Goal: Task Accomplishment & Management: Complete application form

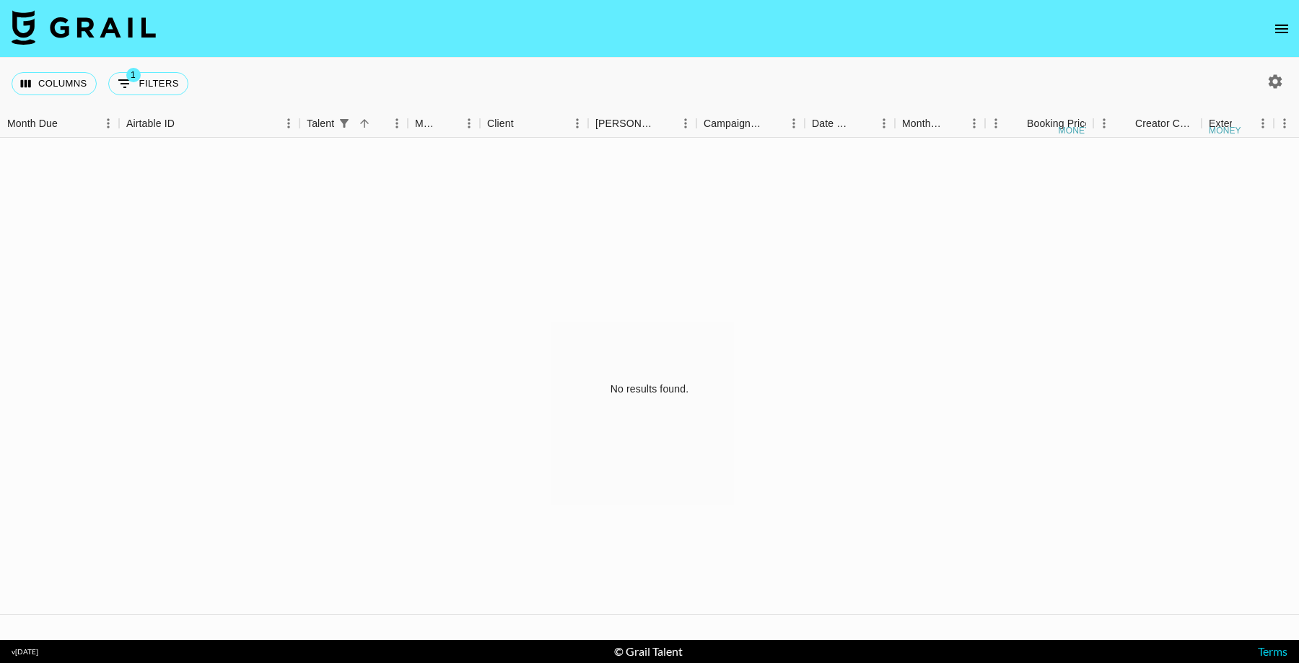
click at [133, 92] on button "1 Filters" at bounding box center [148, 83] width 80 height 23
select select "talentName"
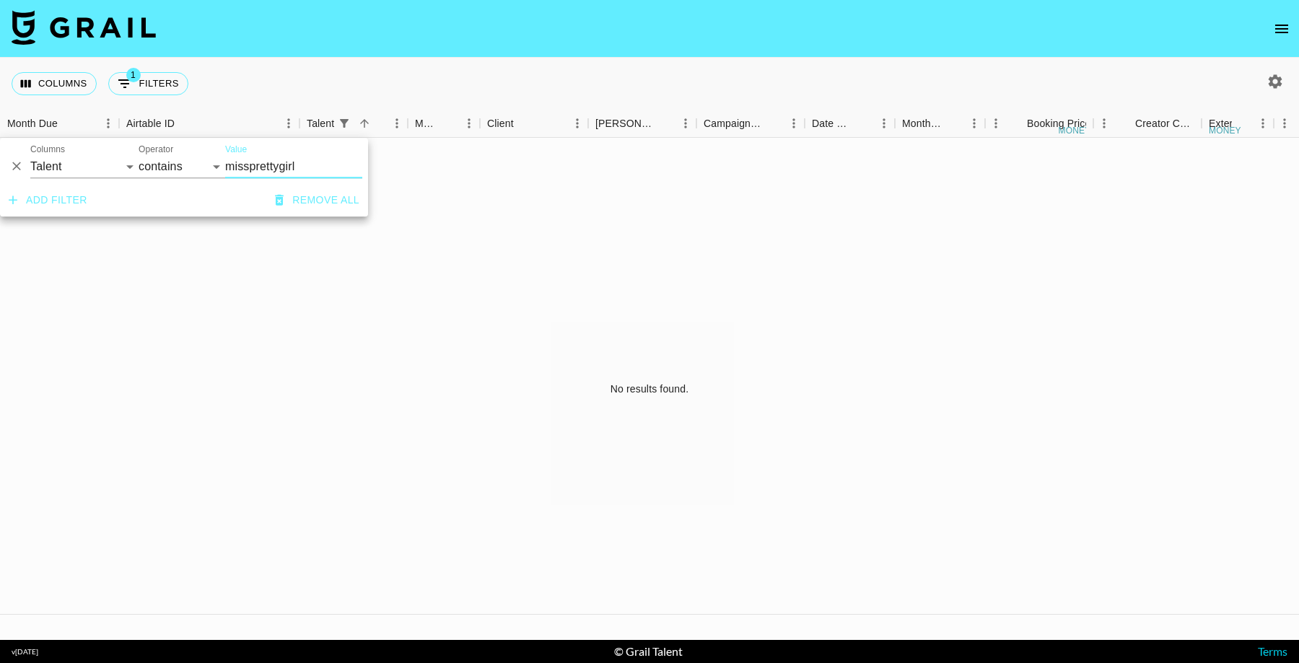
click at [1277, 32] on icon "open drawer" at bounding box center [1281, 29] width 13 height 9
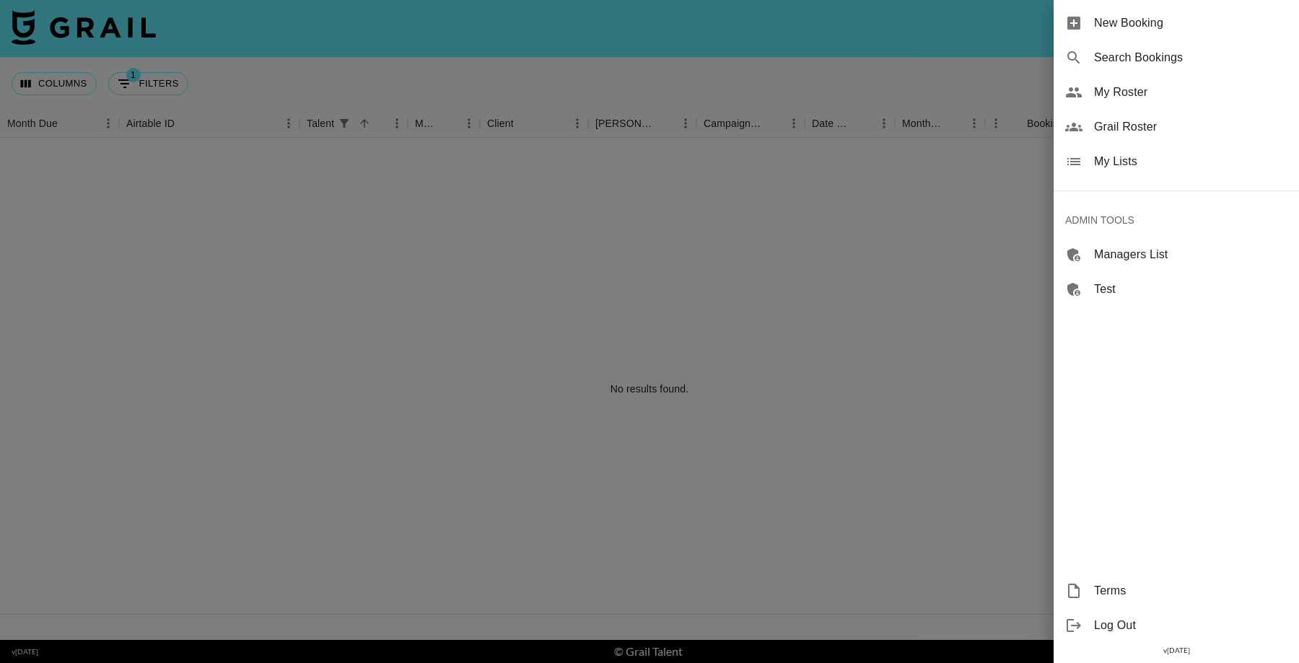
click at [1122, 157] on span "My Lists" at bounding box center [1190, 161] width 193 height 17
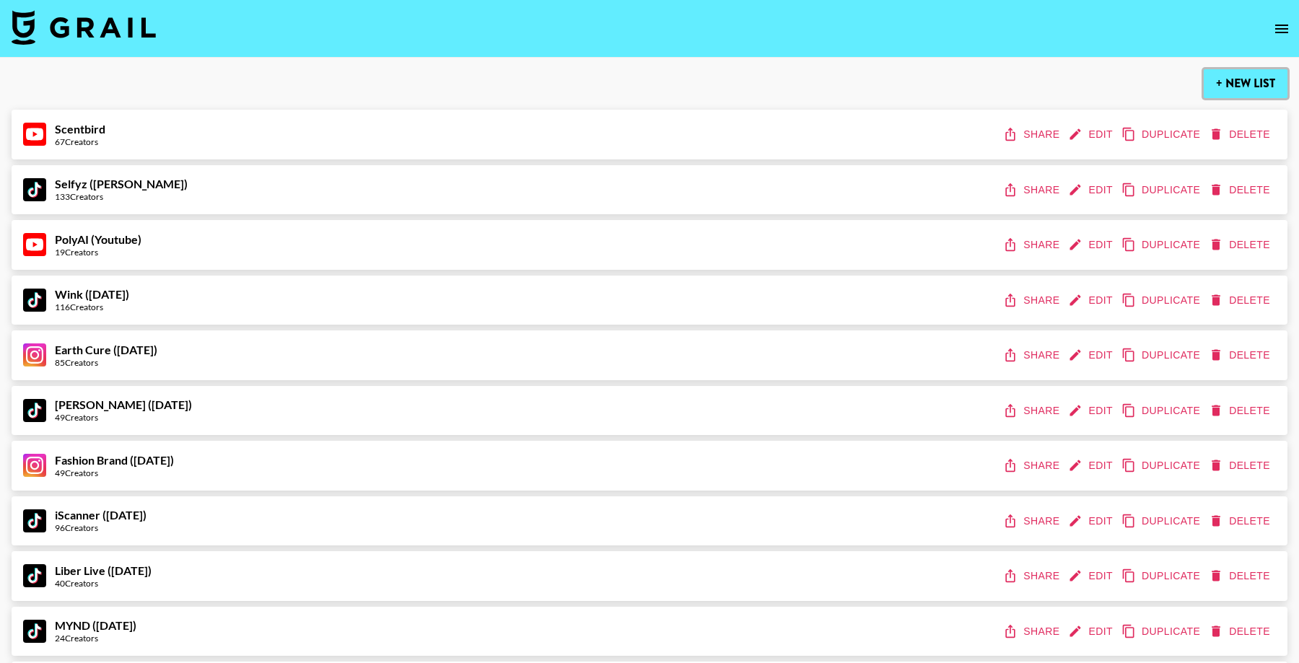
click at [1236, 87] on button "+ New List" at bounding box center [1246, 83] width 84 height 29
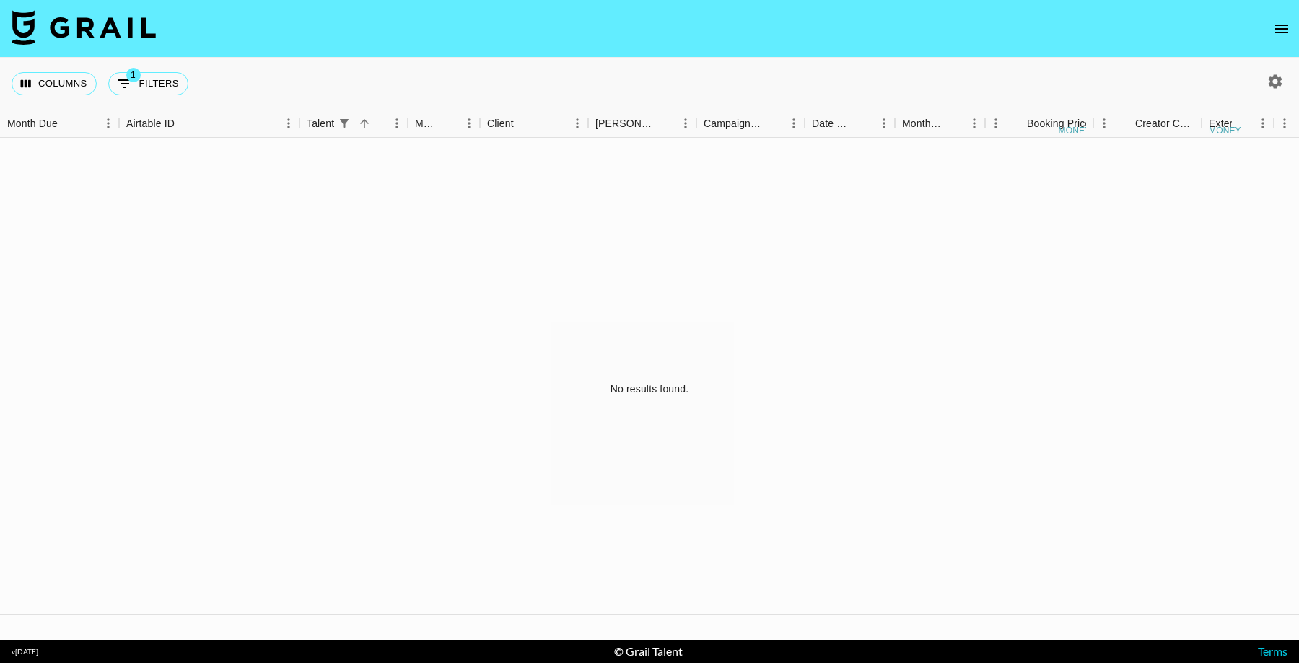
click at [1279, 20] on icon "open drawer" at bounding box center [1281, 28] width 17 height 17
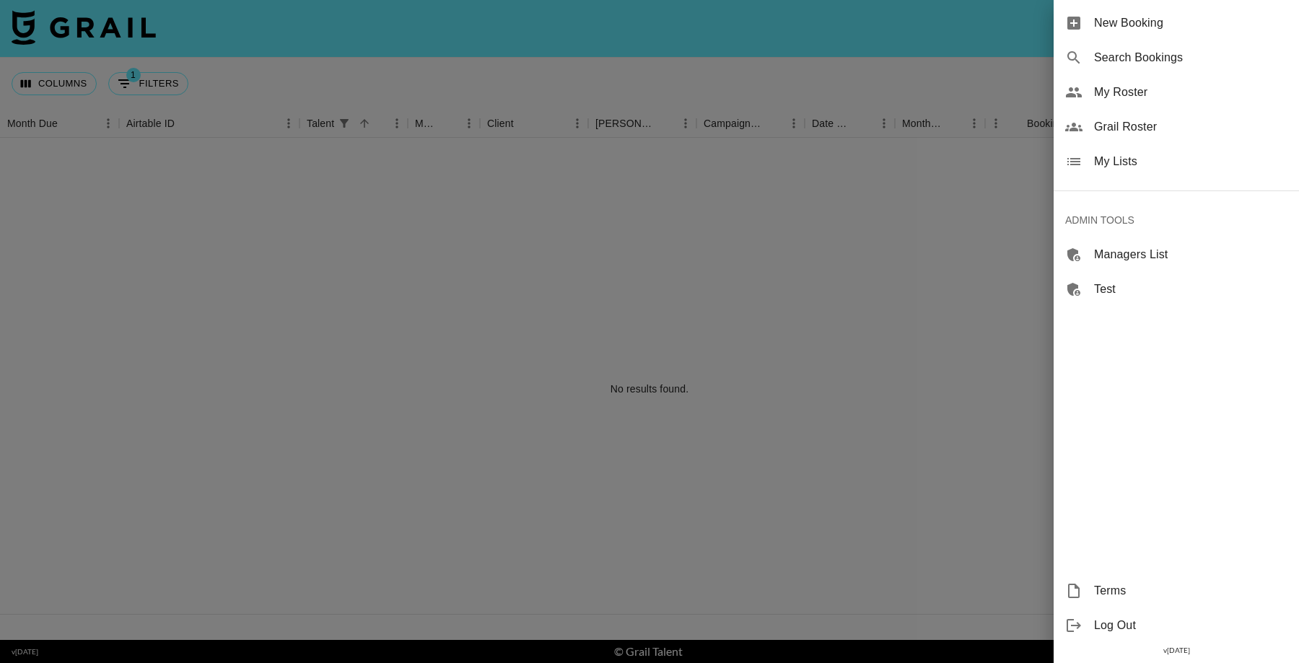
click at [1166, 164] on span "My Lists" at bounding box center [1190, 161] width 193 height 17
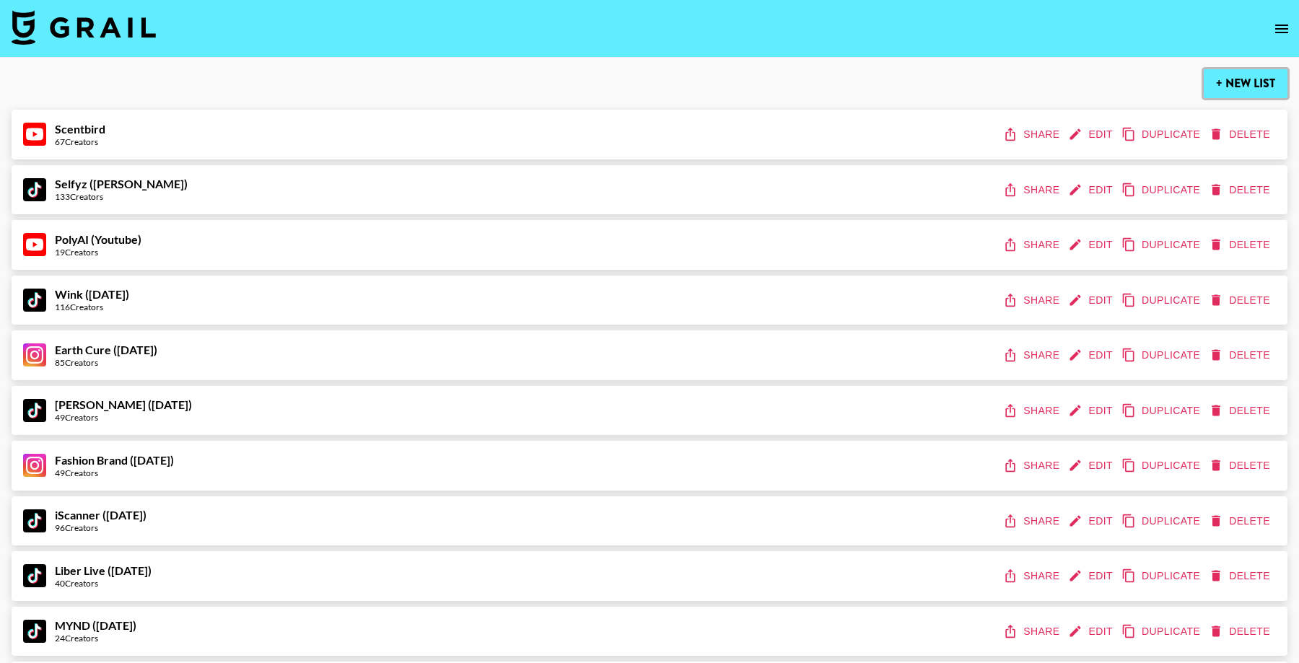
click at [1240, 82] on button "+ New List" at bounding box center [1246, 83] width 84 height 29
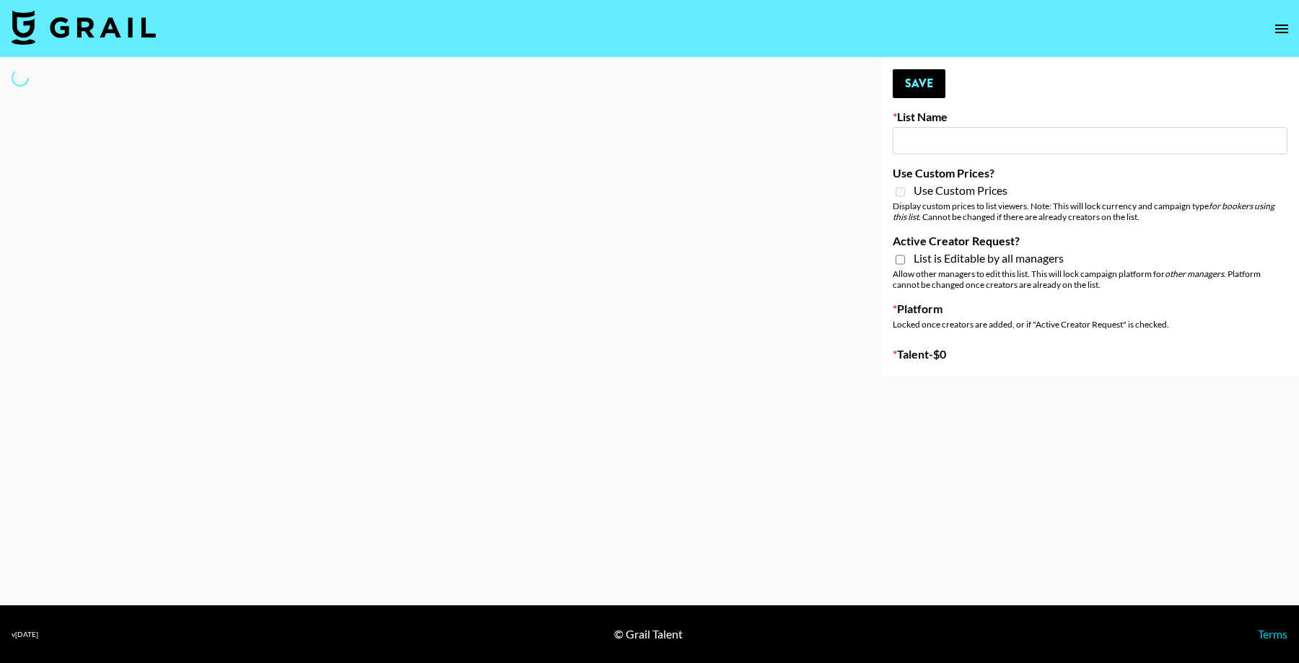
click at [991, 137] on input at bounding box center [1090, 140] width 395 height 27
type input "P"
select select "Song"
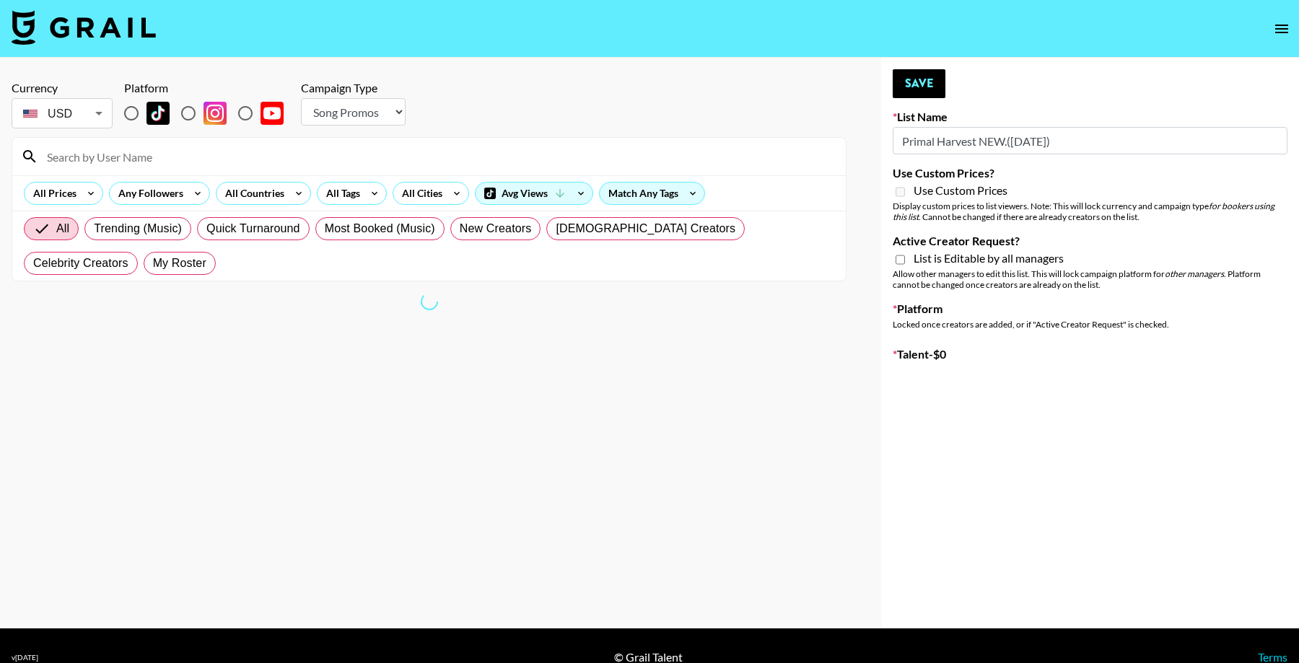
type input "Primal Harvest NEW.(21st Aug)"
click at [121, 112] on input "radio" at bounding box center [131, 113] width 30 height 30
radio input "true"
click at [136, 115] on input "radio" at bounding box center [131, 113] width 30 height 30
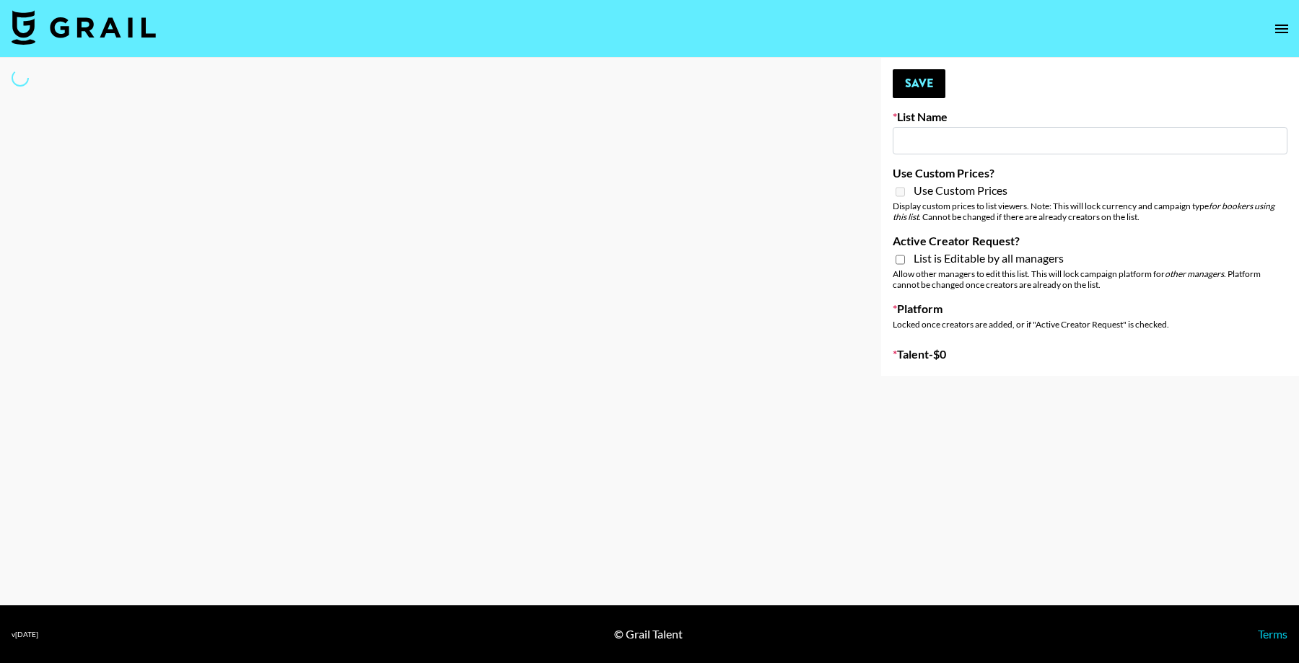
click at [953, 131] on input at bounding box center [1090, 140] width 395 height 27
click at [959, 154] on div "Your changes have been saved! Save List Name Use Custom Prices? Use Custom Pric…" at bounding box center [1090, 217] width 418 height 318
click at [944, 138] on input at bounding box center [1090, 140] width 395 height 27
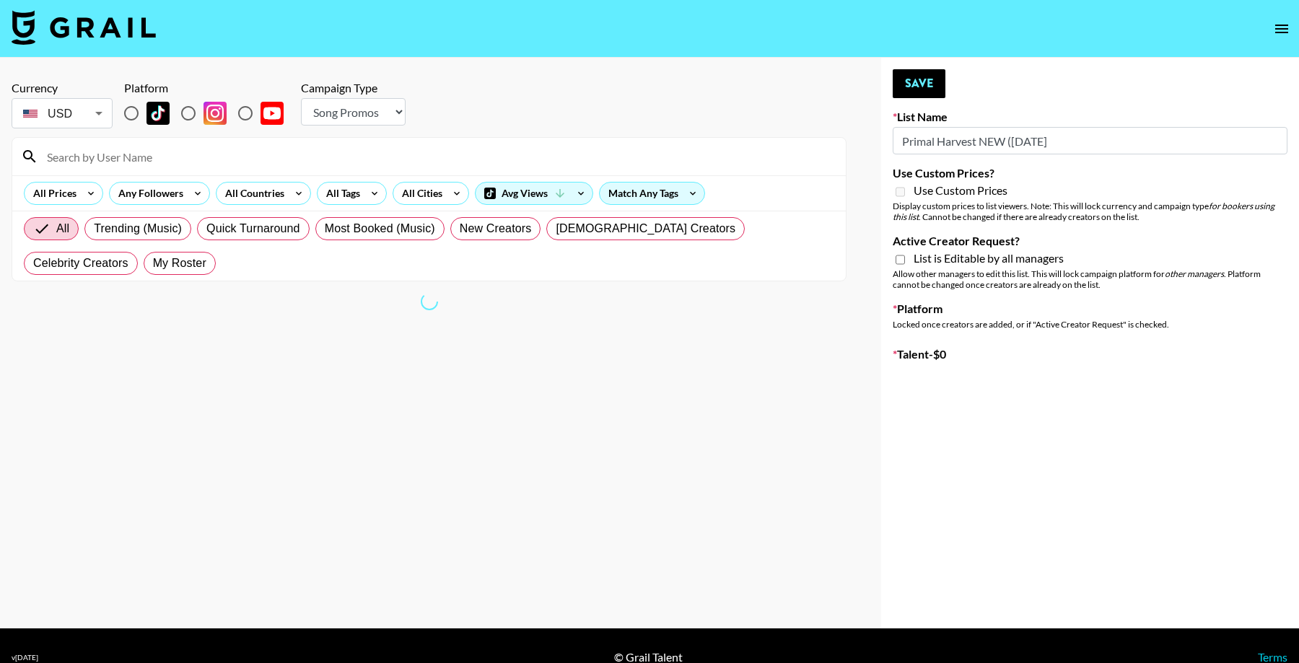
type input "Primal Harvest NEW (21st Aug)"
click at [841, 131] on div "Currency USD USD ​ Platform Campaign Type Choose Type... Song Promos Brand Prom…" at bounding box center [649, 343] width 1299 height 571
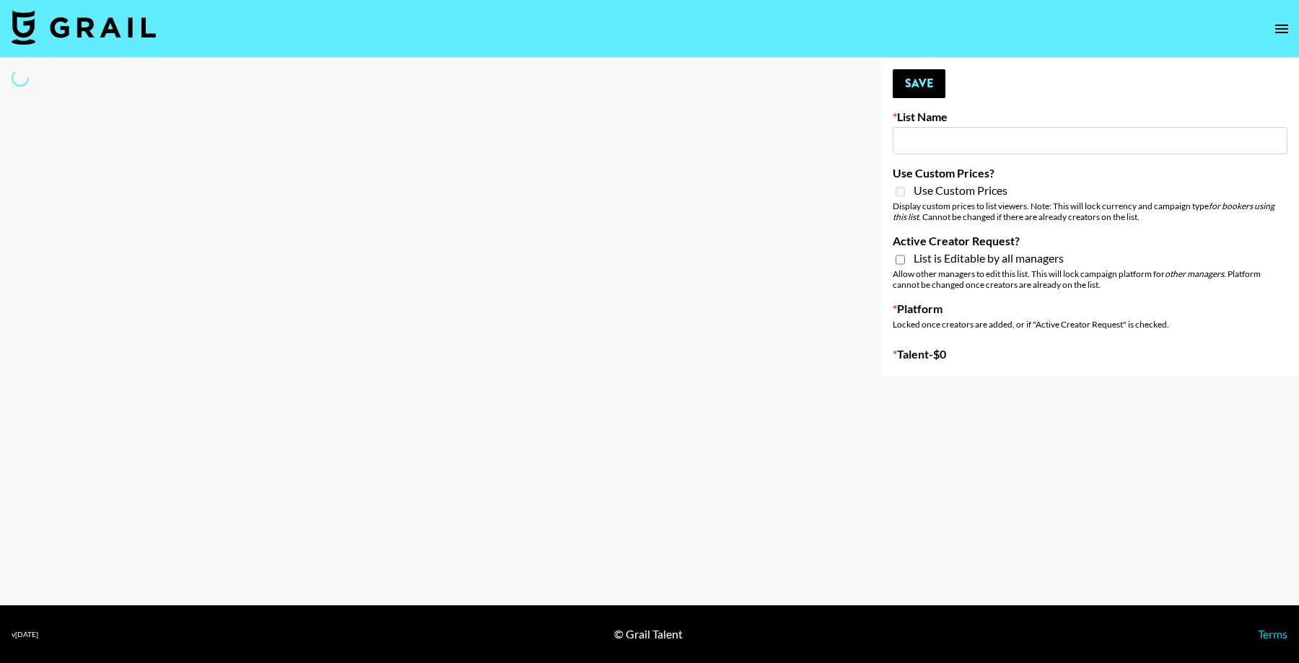
click at [899, 258] on input "Active Creator Request?" at bounding box center [900, 259] width 9 height 13
checkbox input "true"
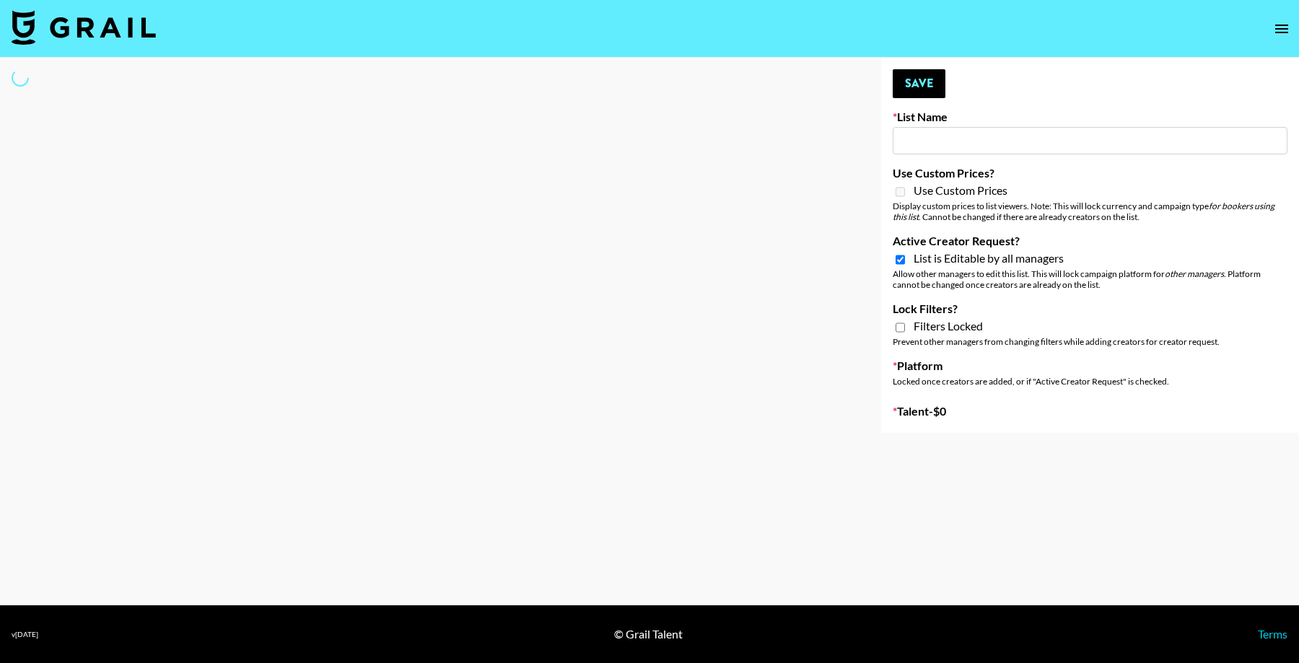
click at [994, 133] on input at bounding box center [1090, 140] width 395 height 27
type input "P"
select select "Song"
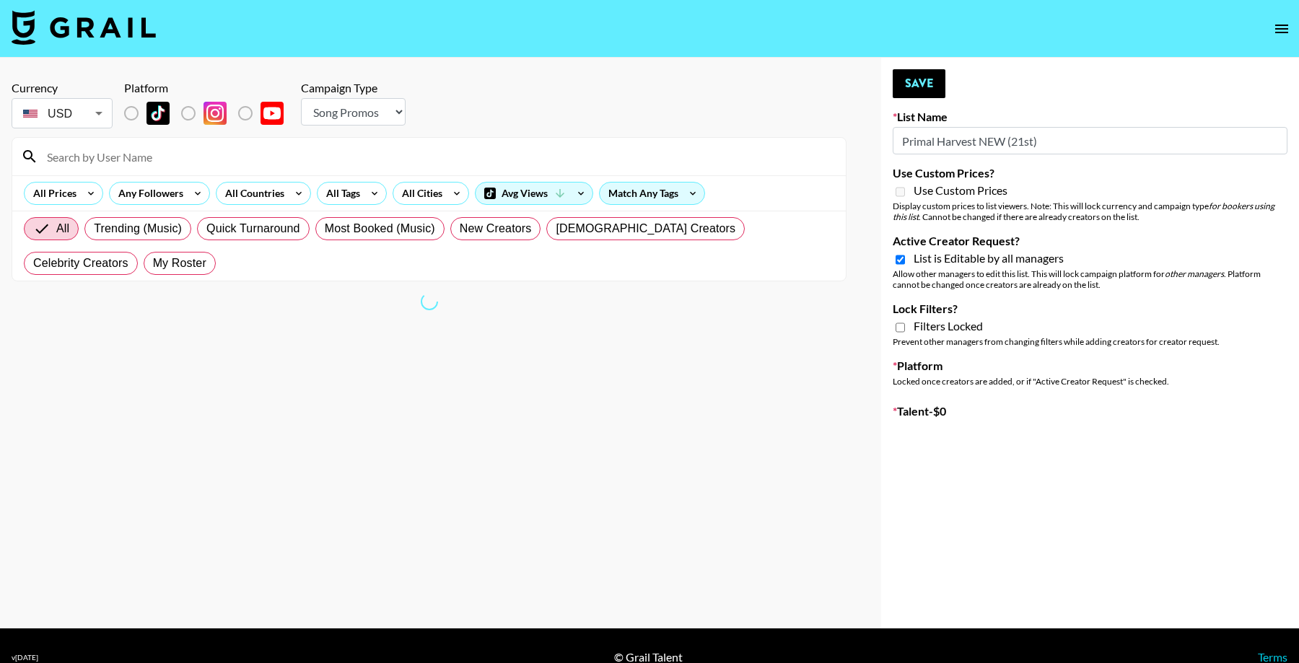
type input "Primal Harvest NEW (21st)"
drag, startPoint x: 191, startPoint y: 118, endPoint x: 389, endPoint y: 132, distance: 198.3
click at [365, 117] on select "Choose Type... Song Promos Brand Promos" at bounding box center [353, 111] width 105 height 27
select select "Brand"
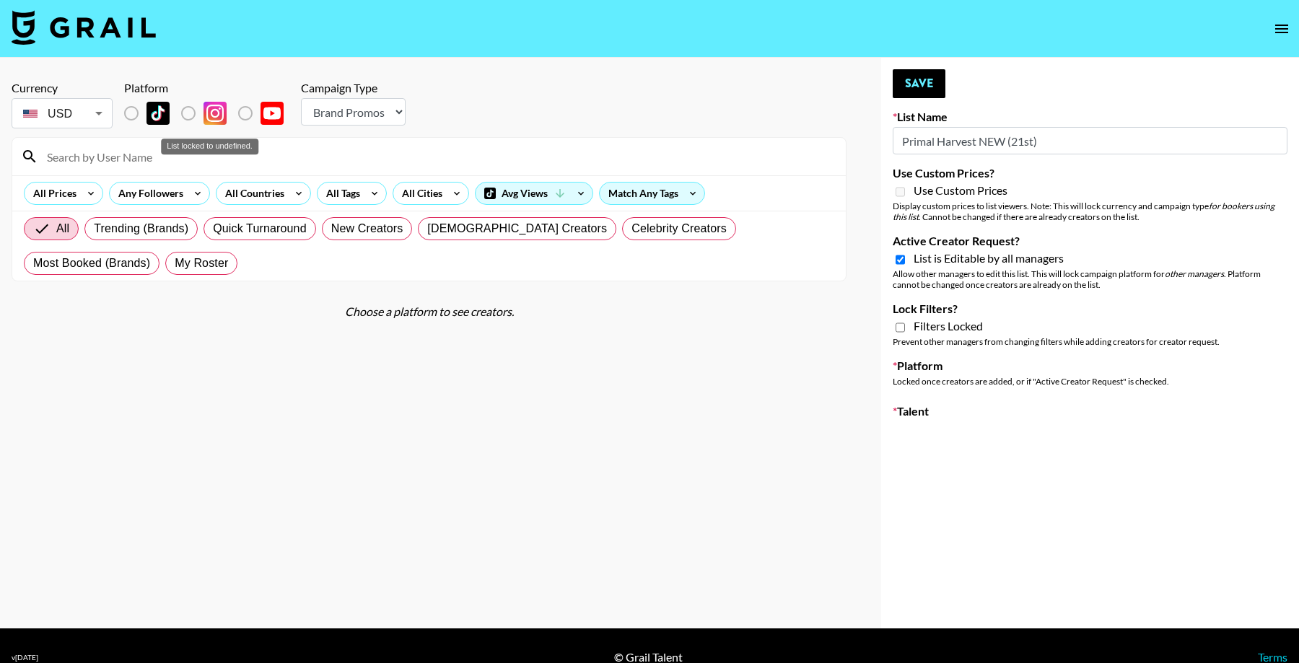
click at [128, 112] on label "List locked to undefined." at bounding box center [142, 113] width 53 height 30
click at [133, 115] on label "List locked to undefined." at bounding box center [142, 113] width 53 height 30
click at [398, 105] on select "Choose Type... Song Promos Brand Promos" at bounding box center [353, 111] width 105 height 27
type input "New List"
checkbox input "false"
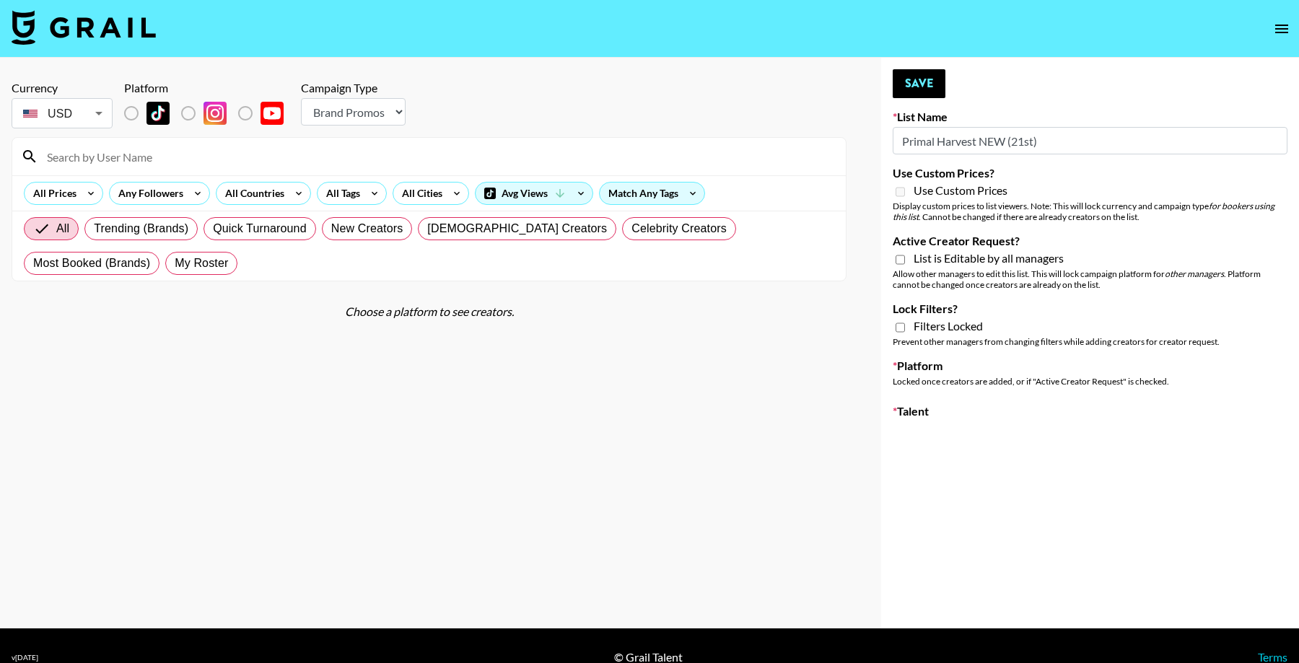
radio input "true"
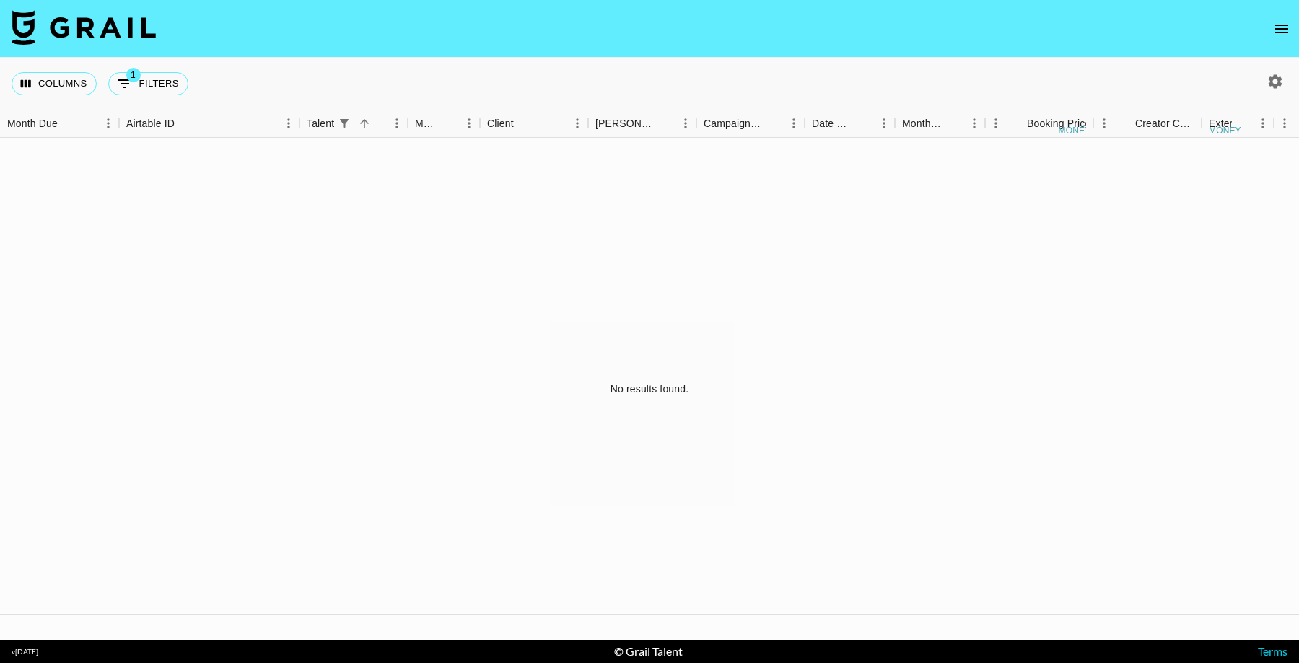
click at [1280, 30] on icon "open drawer" at bounding box center [1281, 28] width 17 height 17
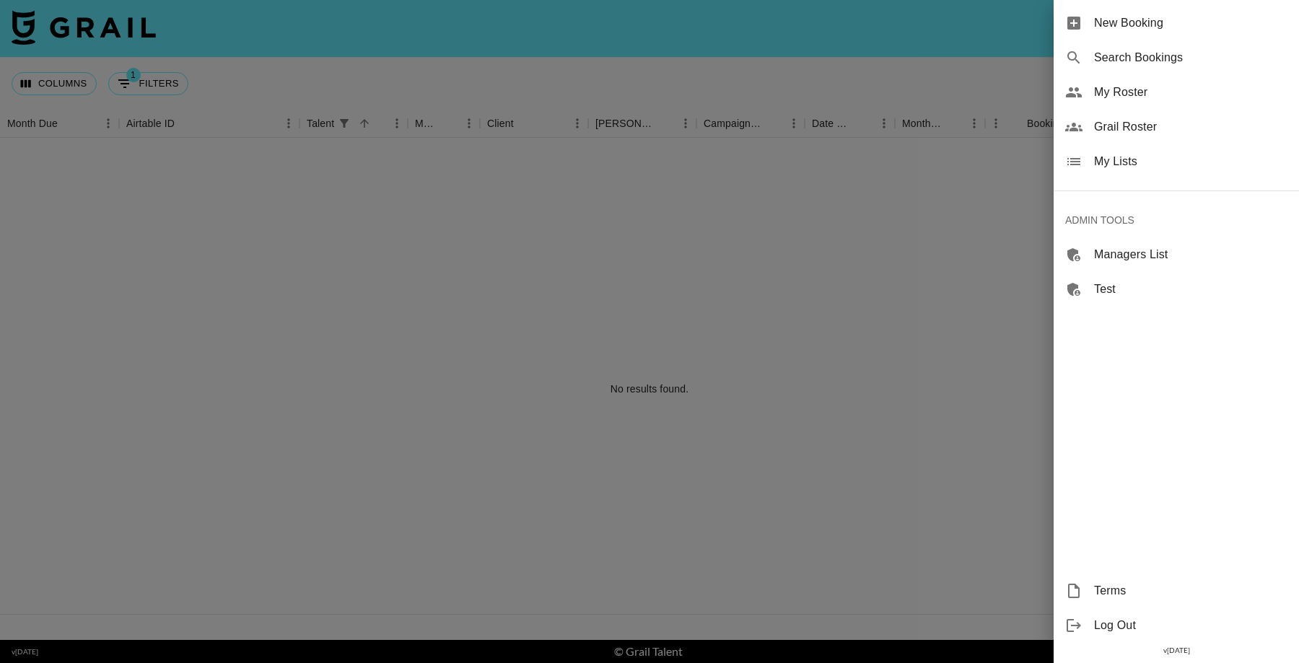
click at [1126, 165] on span "My Lists" at bounding box center [1190, 161] width 193 height 17
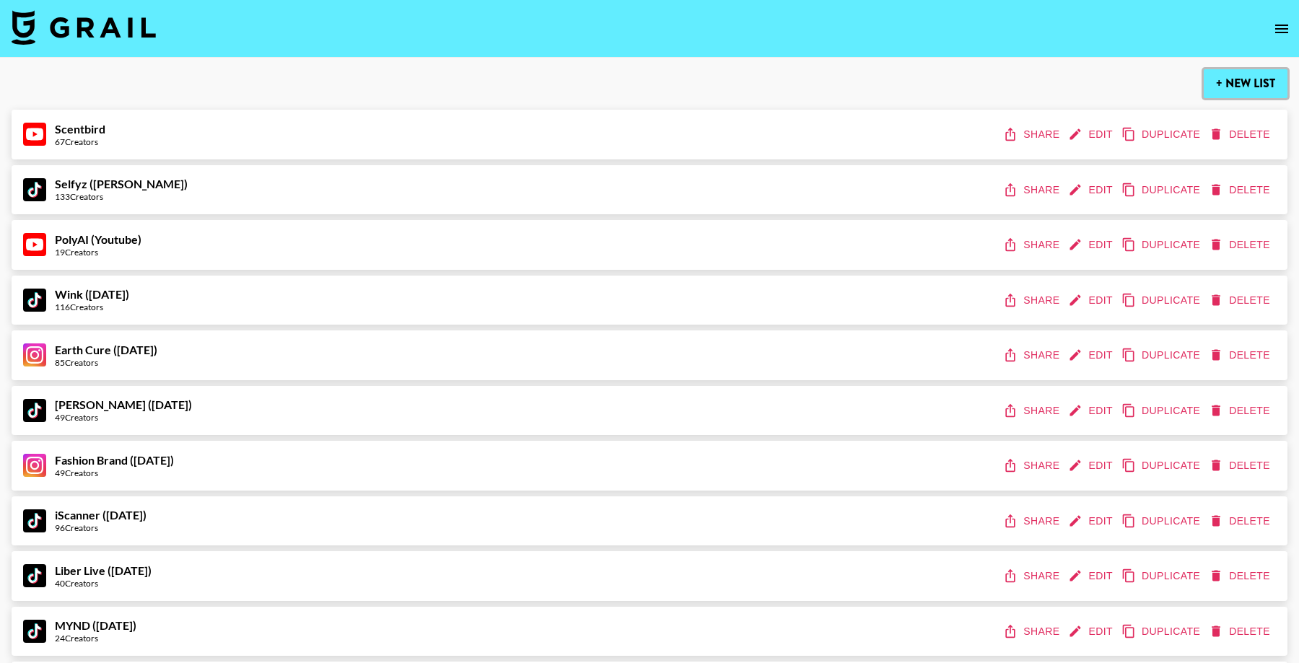
click at [1250, 81] on button "+ New List" at bounding box center [1246, 83] width 84 height 29
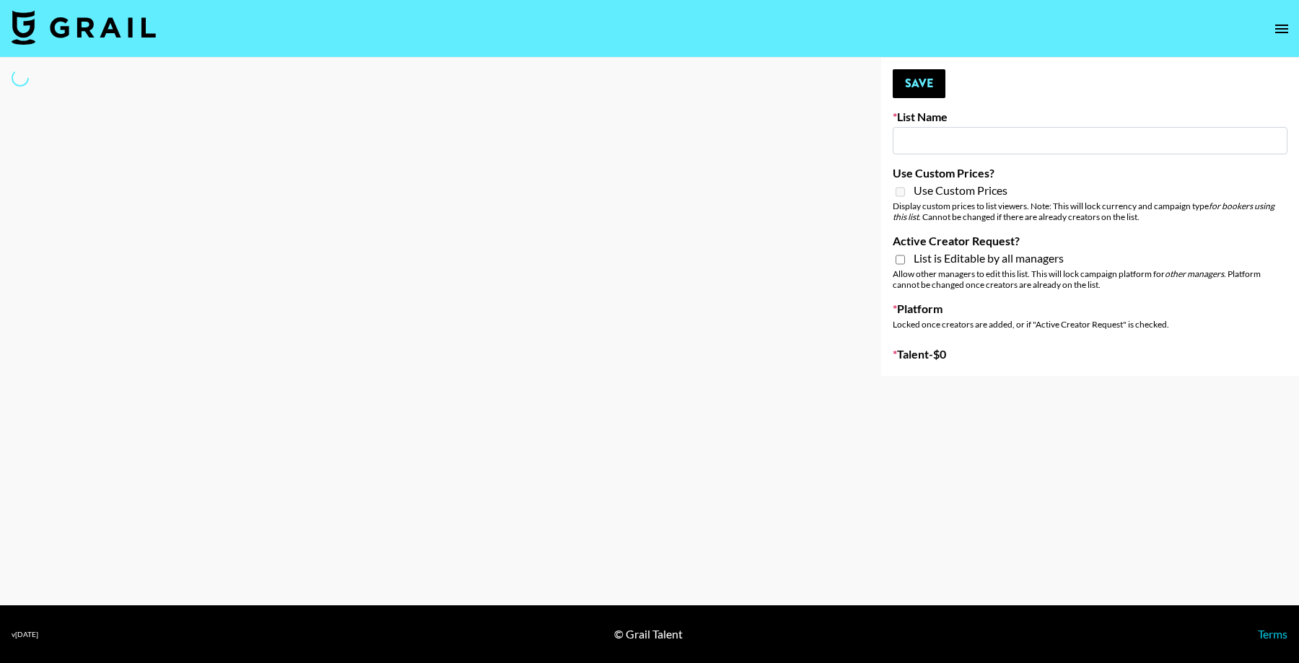
type input "New List"
select select "Song"
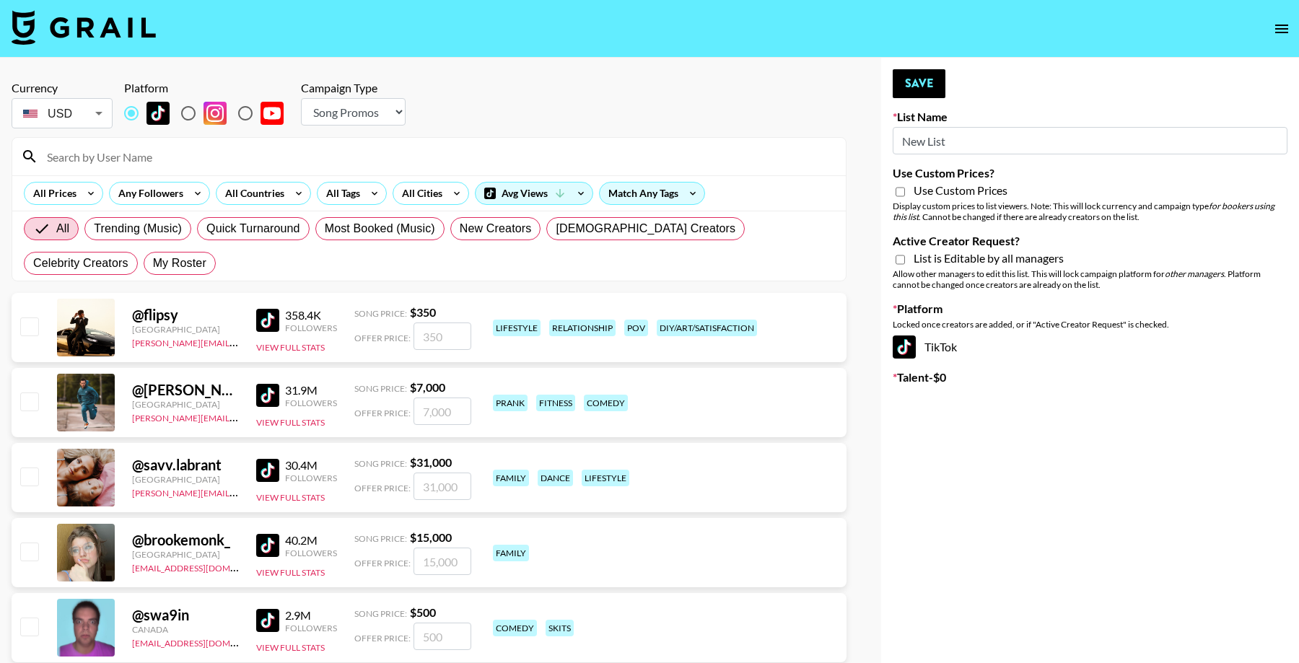
drag, startPoint x: 959, startPoint y: 144, endPoint x: 831, endPoint y: 137, distance: 127.9
type input "Primal Harvest NEW ([DATE])"
click at [904, 193] on input "Use Custom Prices?" at bounding box center [900, 191] width 9 height 13
checkbox input "true"
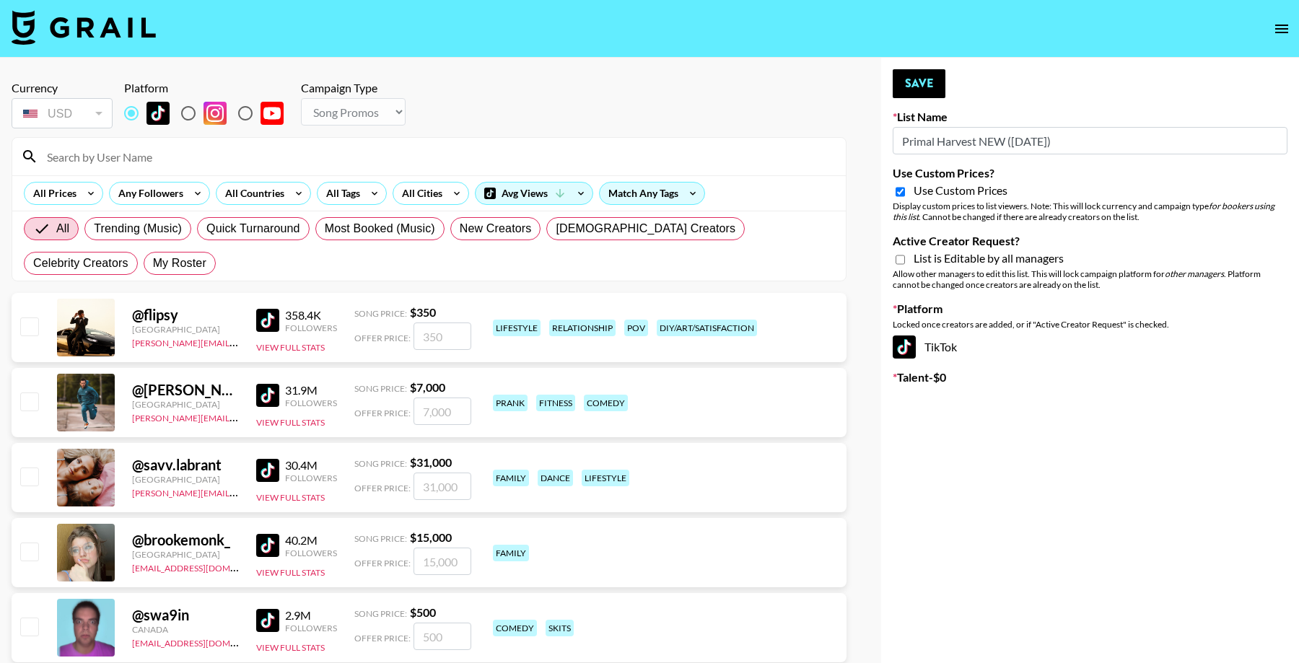
click at [899, 262] on input "Active Creator Request?" at bounding box center [900, 259] width 9 height 13
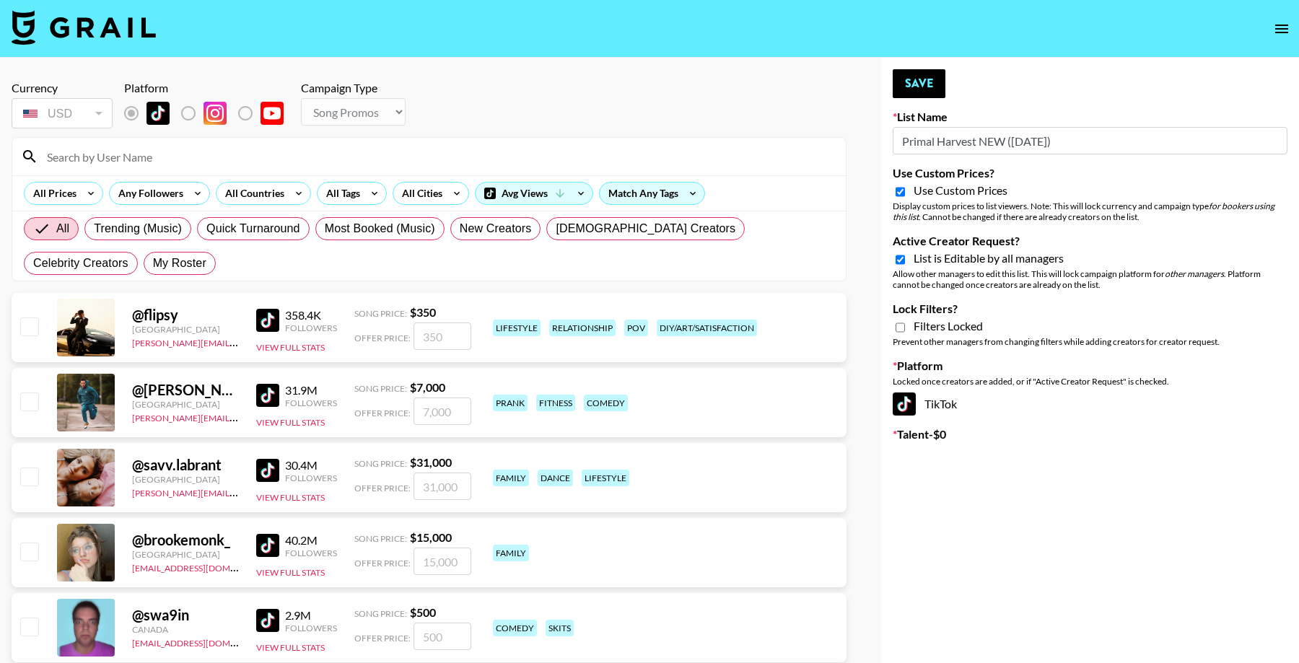
click at [896, 253] on input "Active Creator Request?" at bounding box center [900, 259] width 9 height 13
checkbox input "false"
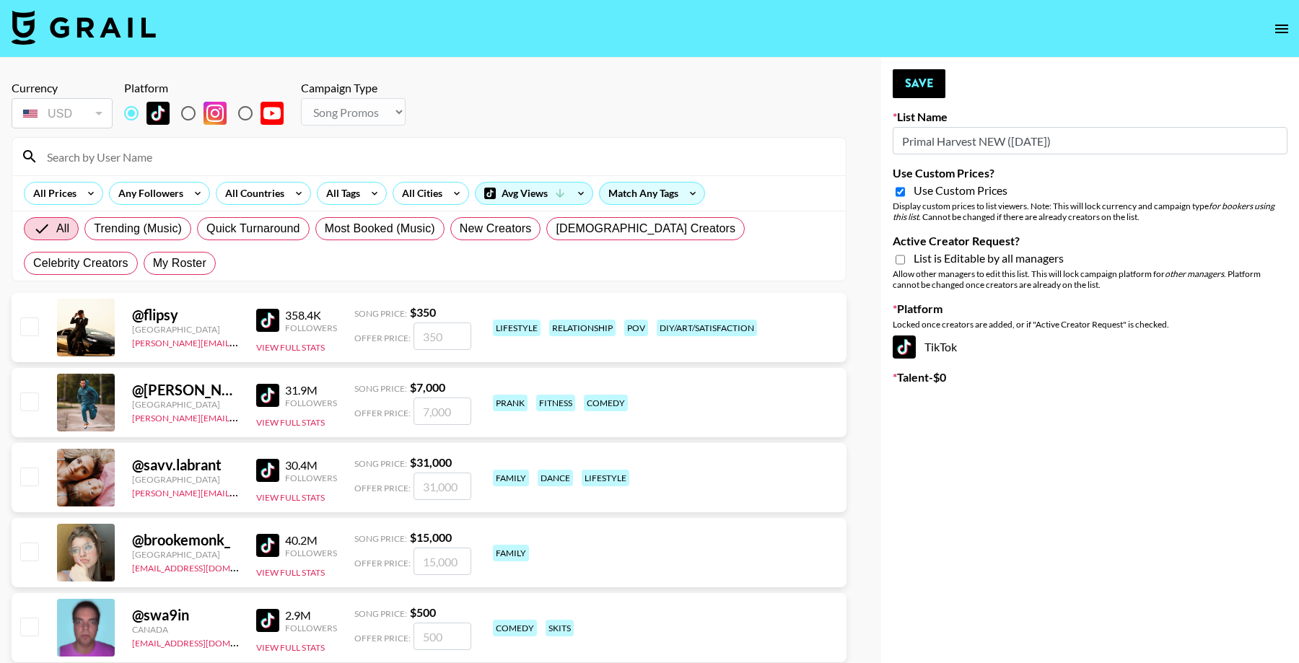
click at [899, 191] on input "Use Custom Prices?" at bounding box center [900, 191] width 9 height 13
checkbox input "false"
click at [350, 110] on select "Choose Type... Song Promos Brand Promos" at bounding box center [353, 111] width 105 height 27
select select "Brand"
click at [898, 191] on input "Use Custom Prices?" at bounding box center [900, 191] width 9 height 13
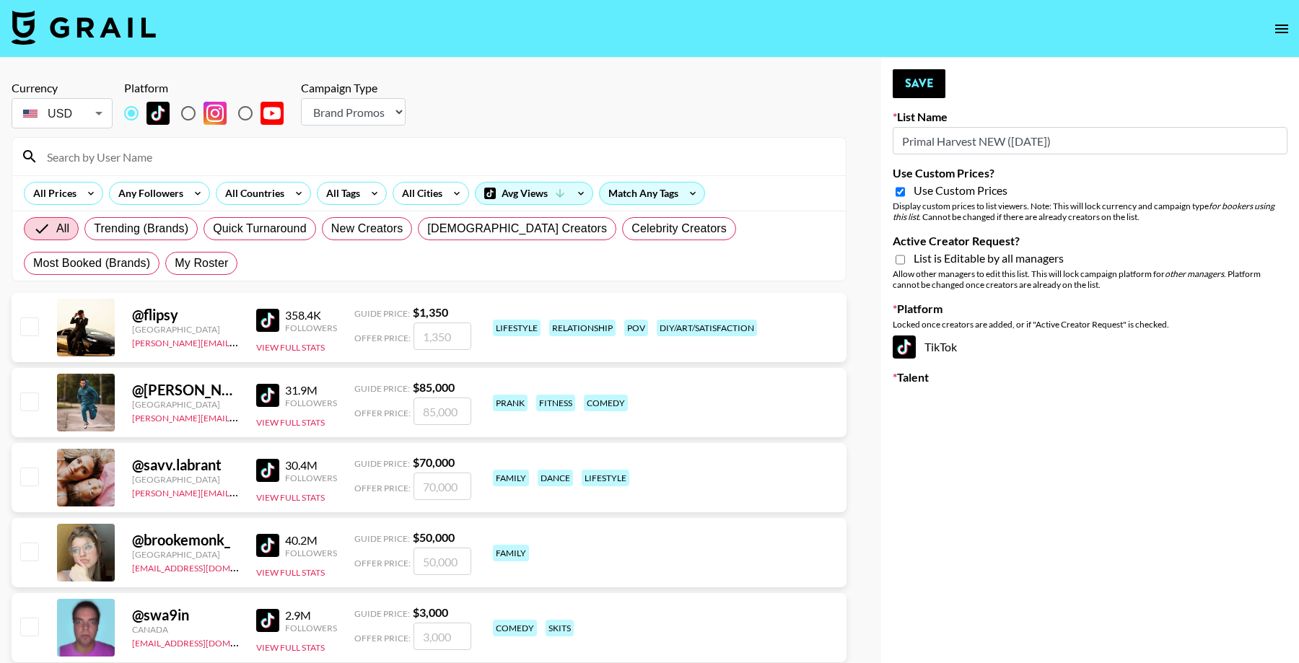
checkbox input "true"
click at [899, 256] on input "Active Creator Request?" at bounding box center [900, 259] width 9 height 13
checkbox input "true"
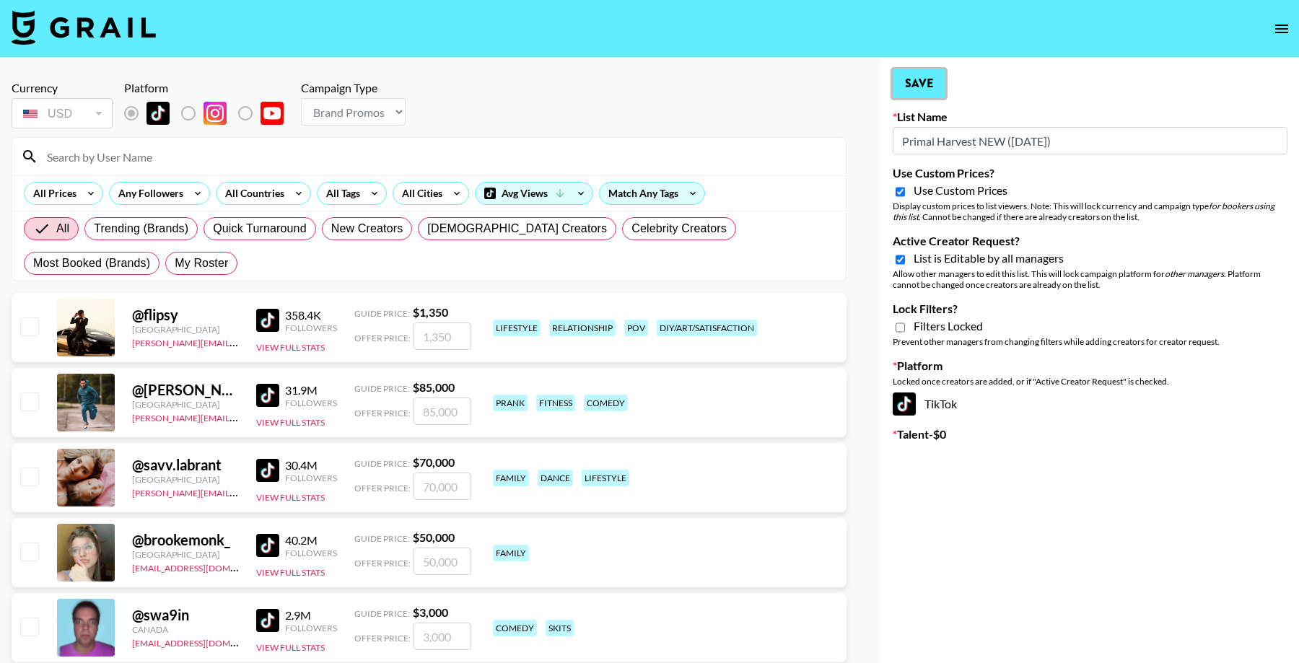
click at [915, 92] on button "Save" at bounding box center [919, 83] width 53 height 29
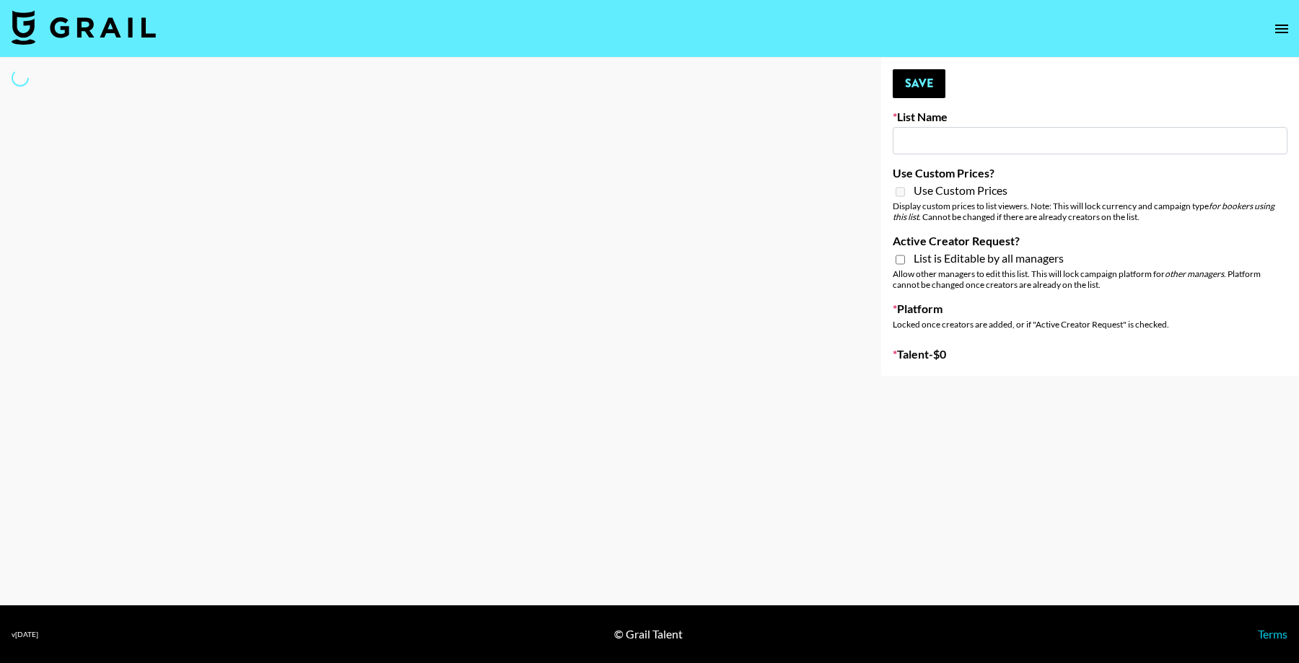
type input "Primal Harvest ([DATE])"
select select "Song"
type input "Primal Harvest NEW ([DATE])"
checkbox input "true"
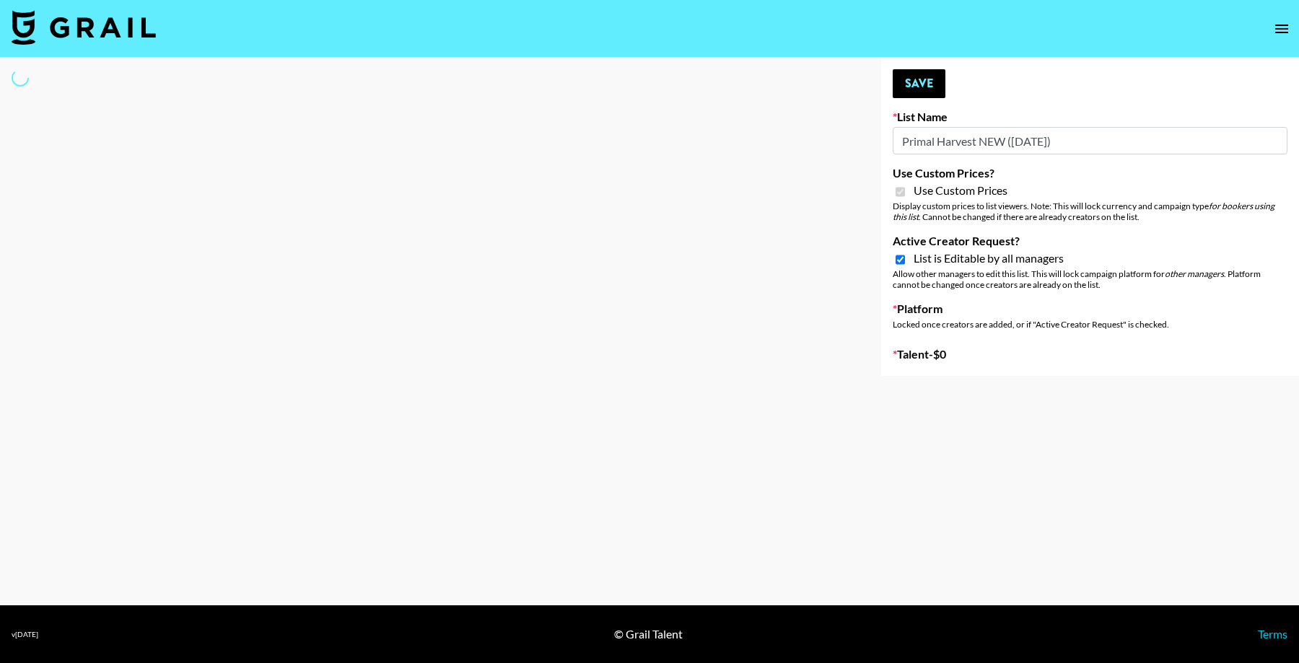
select select "Brand"
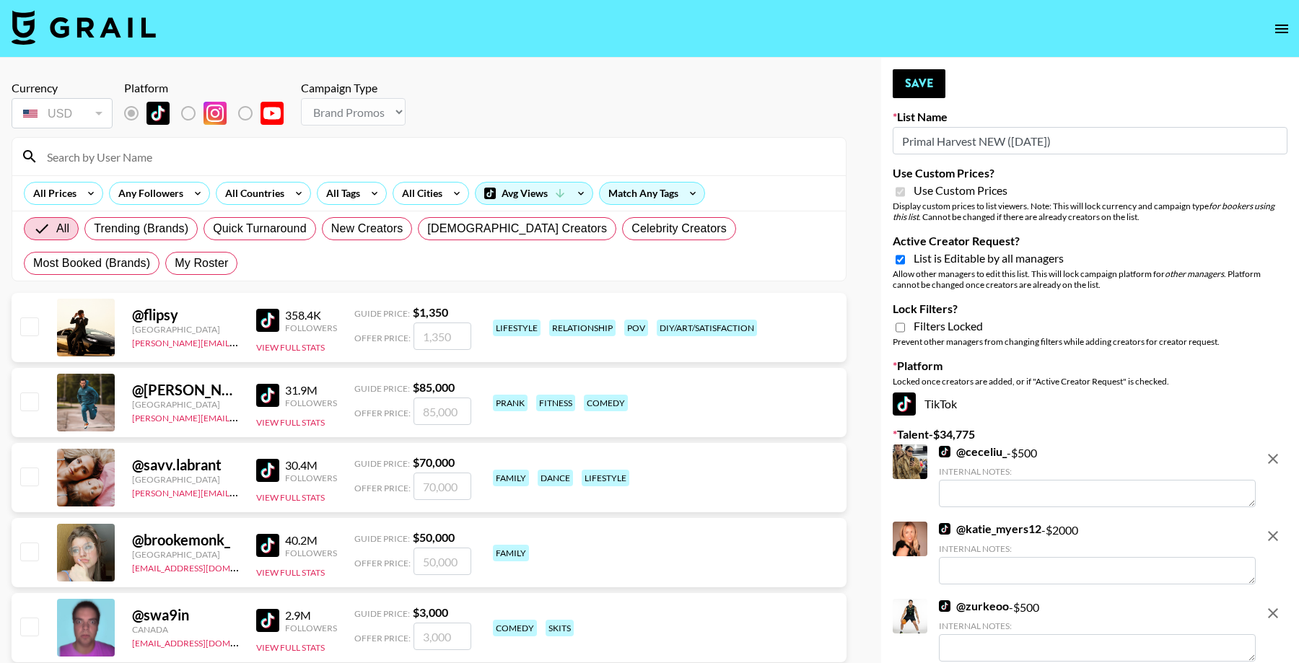
click at [1283, 27] on icon "open drawer" at bounding box center [1281, 28] width 17 height 17
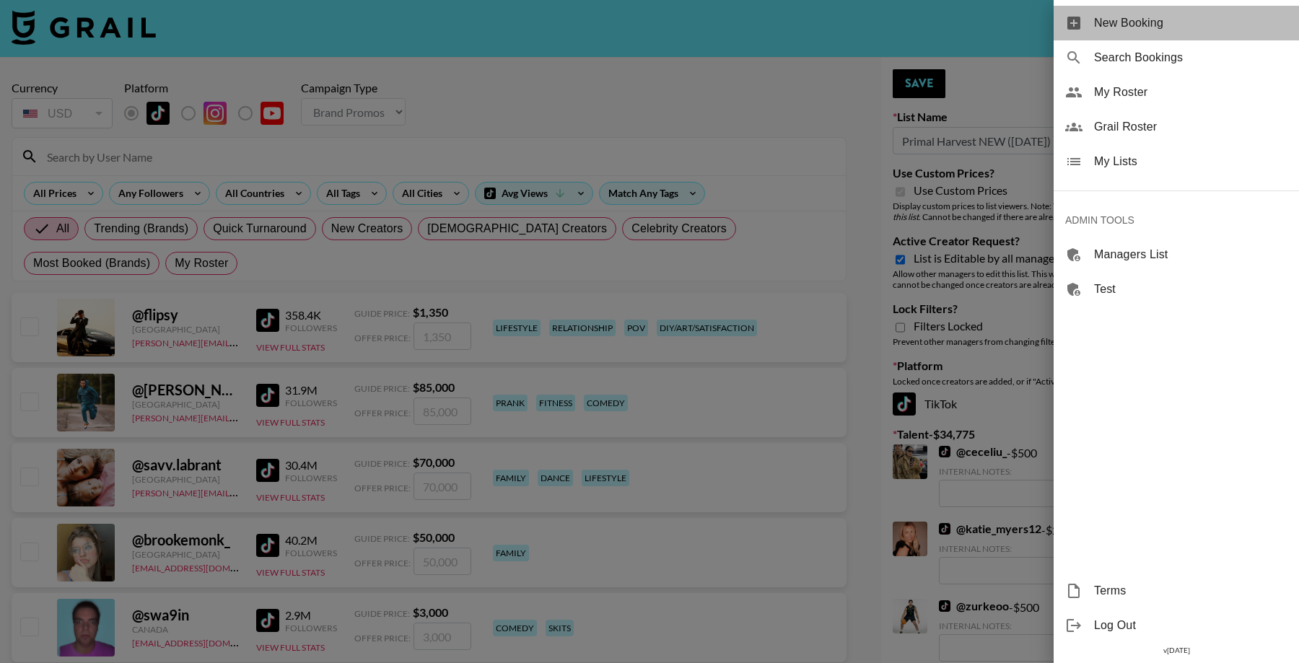
click at [1132, 19] on span "New Booking" at bounding box center [1190, 22] width 193 height 17
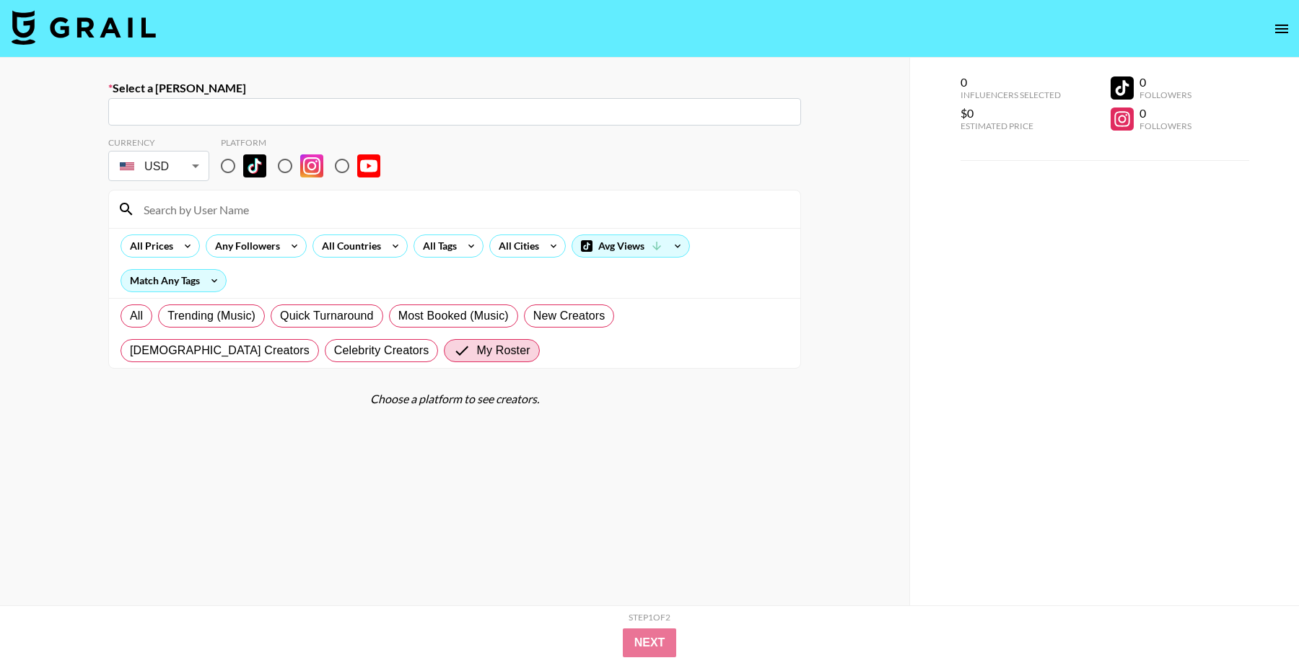
click at [140, 316] on span "All" at bounding box center [136, 315] width 13 height 17
click at [130, 316] on input "All" at bounding box center [130, 316] width 0 height 0
radio input "true"
click at [243, 198] on input at bounding box center [463, 209] width 657 height 23
paste input "[PERSON_NAME].[PERSON_NAME]"
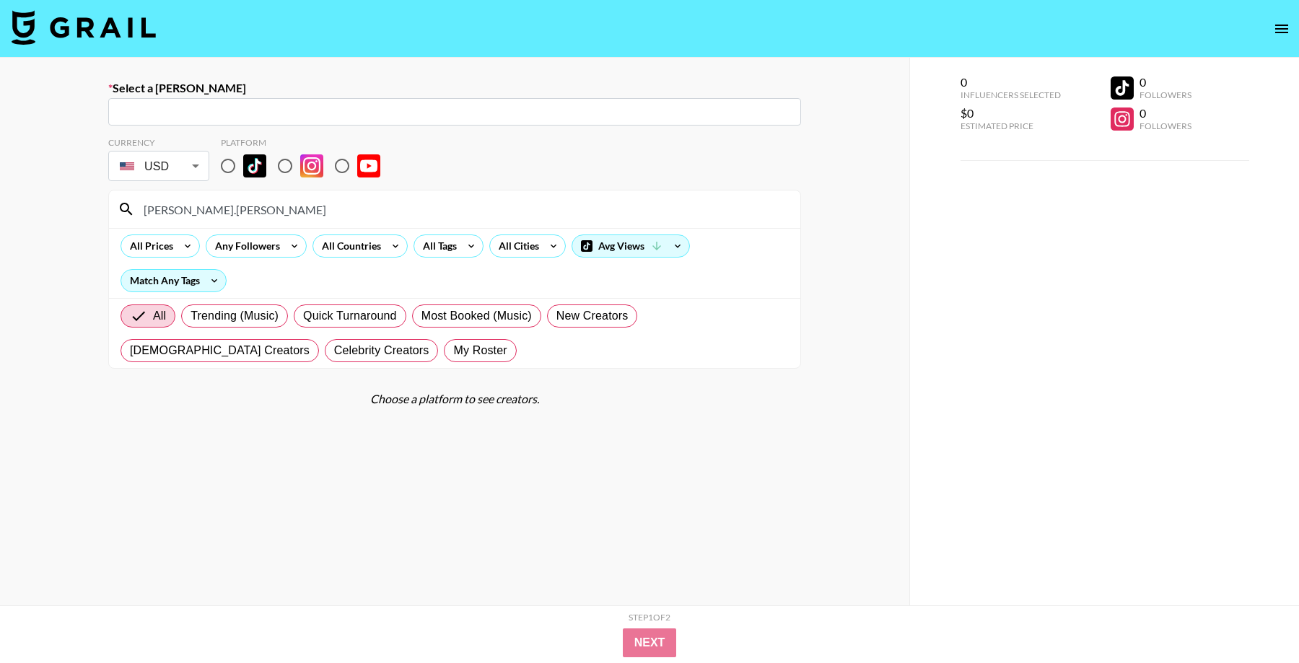
type input "[PERSON_NAME].[PERSON_NAME]"
click at [225, 163] on input "radio" at bounding box center [228, 166] width 30 height 30
radio input "true"
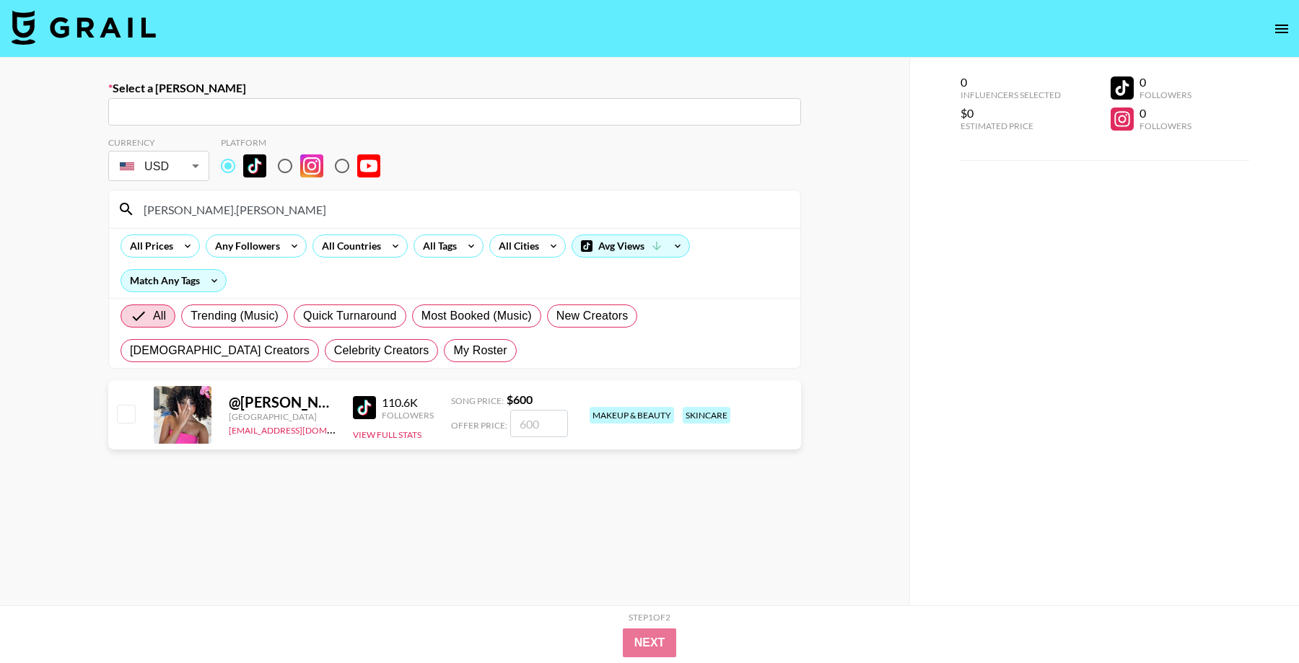
click at [385, 110] on input "text" at bounding box center [455, 112] width 676 height 17
paste input "ella@openinfluence.comella@openinfluence.com"
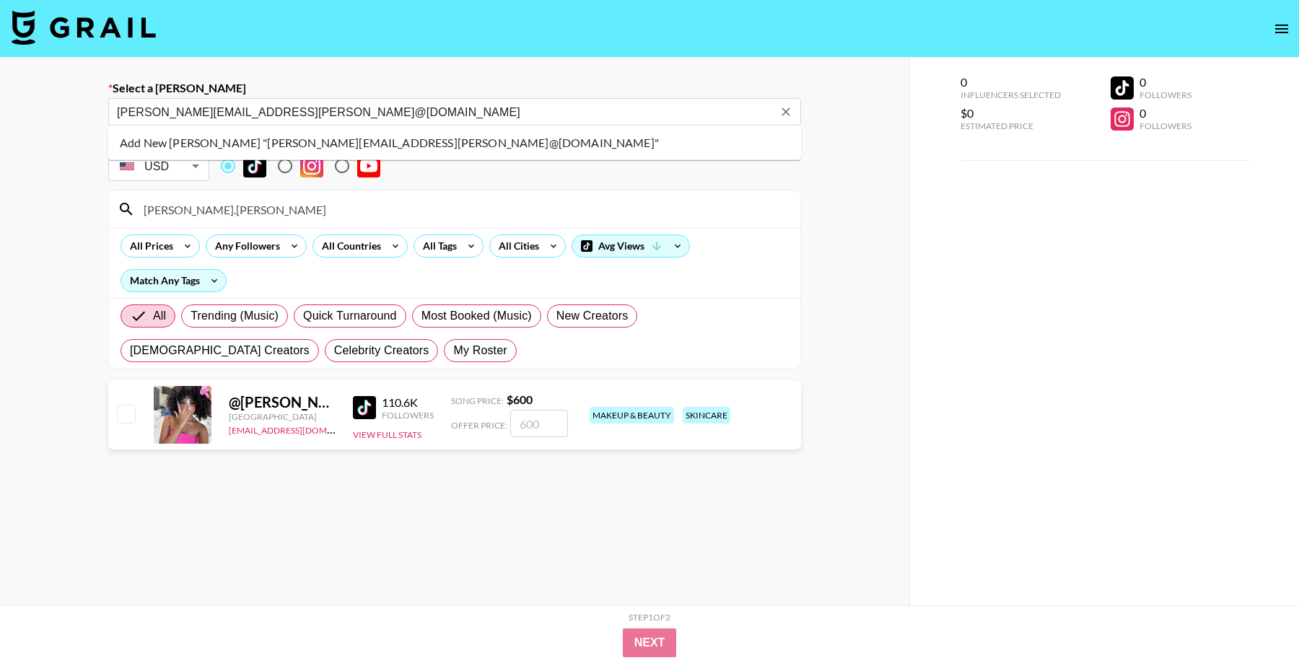
click at [375, 151] on li "Add New Booker "ella@openinfluence.comella@openinfluence.com"" at bounding box center [454, 142] width 693 height 23
type input "Add New Booker "ella@openinfluence.comella@openinfluence.com""
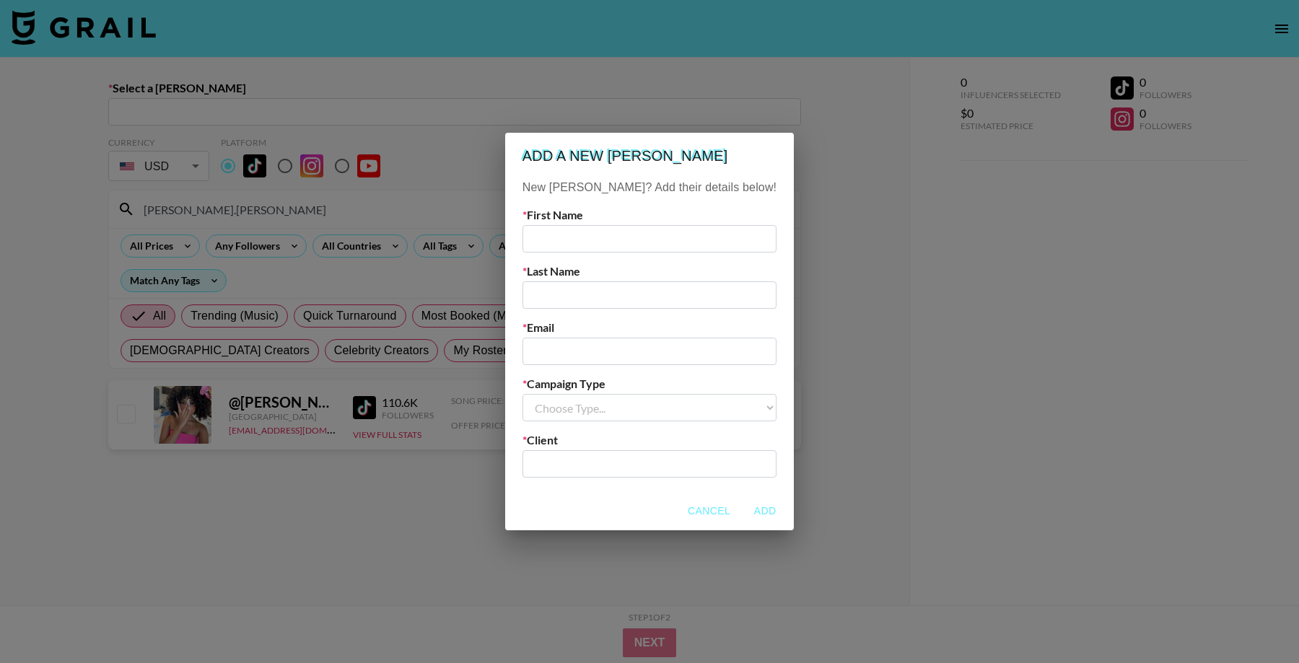
click at [455, 146] on div "Add a new booker New Booker? Add their details below! First Name Last Name Emai…" at bounding box center [649, 331] width 1299 height 663
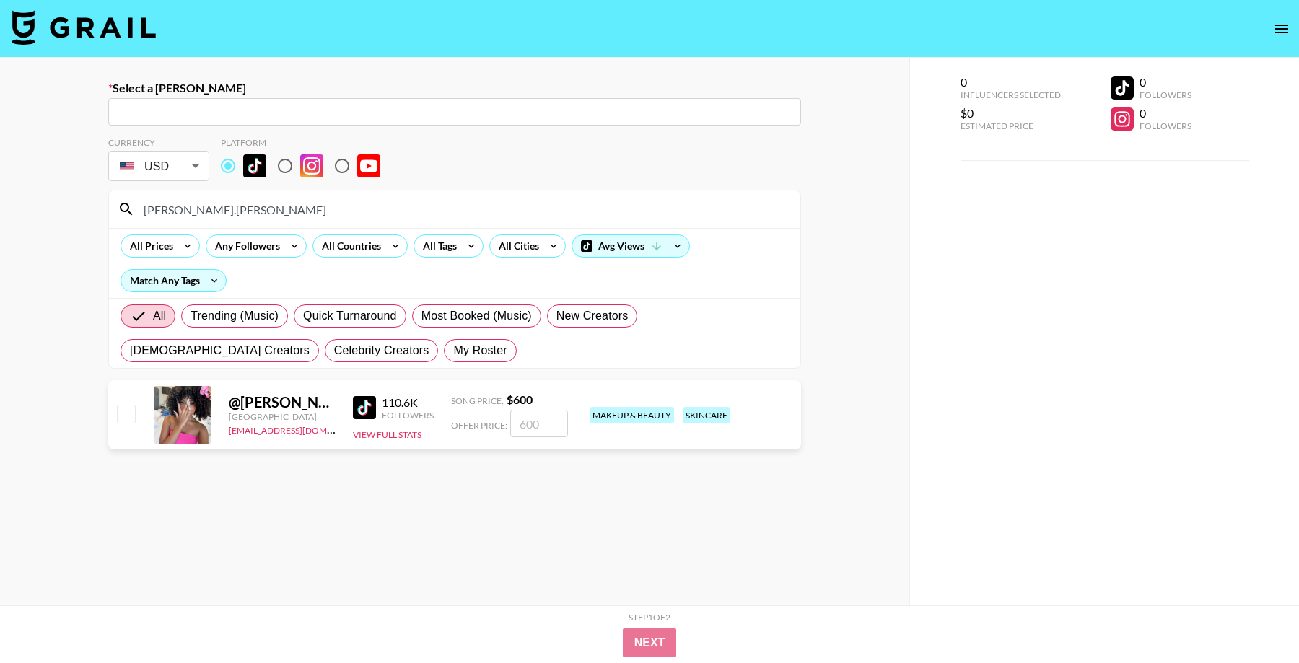
paste input "openinfluence.com"
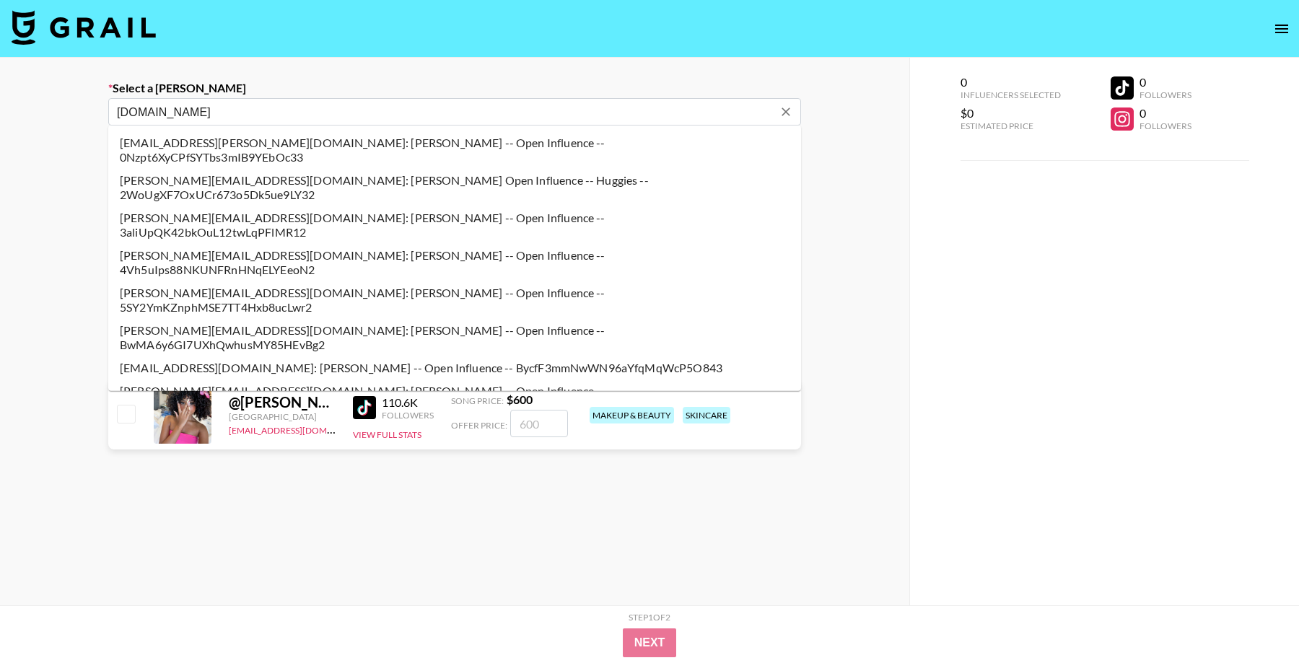
type input "openinfluence.com"
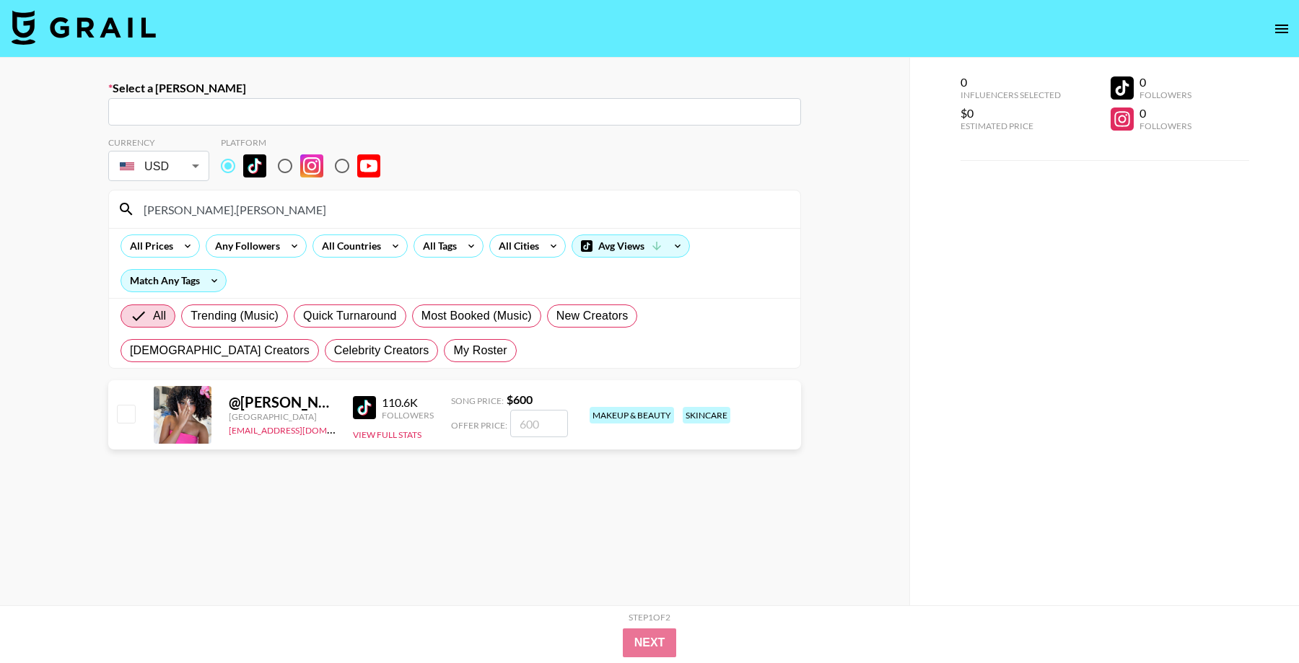
paste input "openinfluence.com"
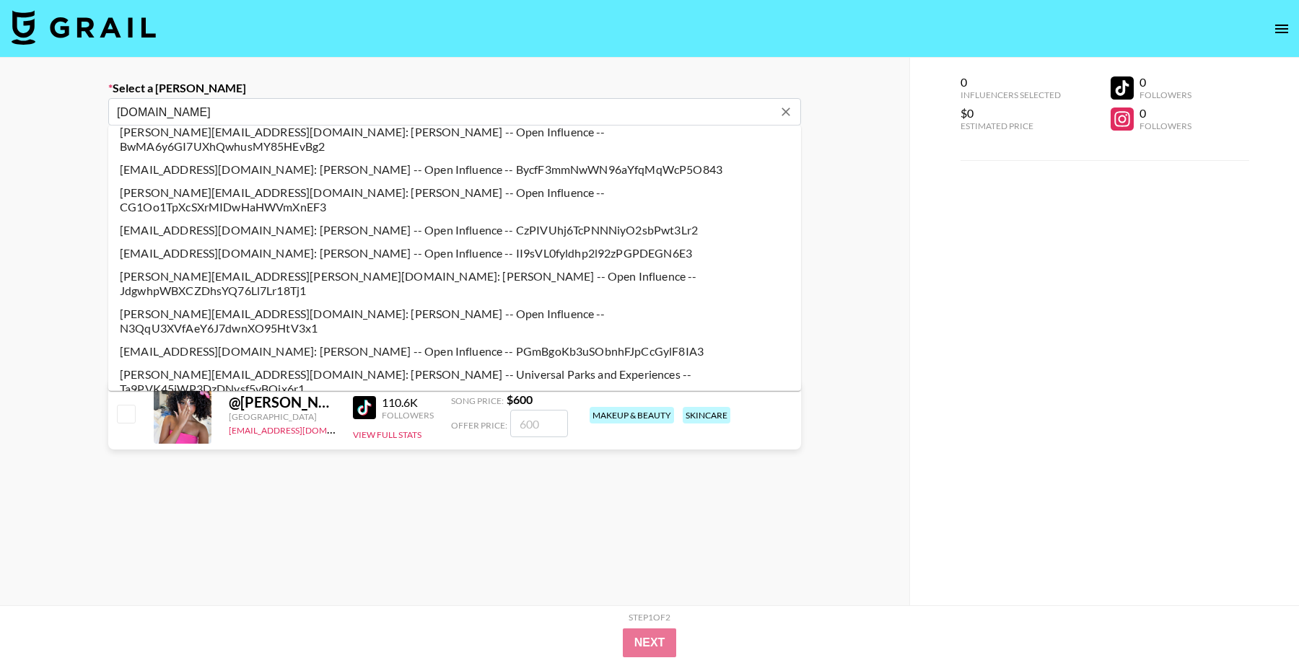
scroll to position [213, 0]
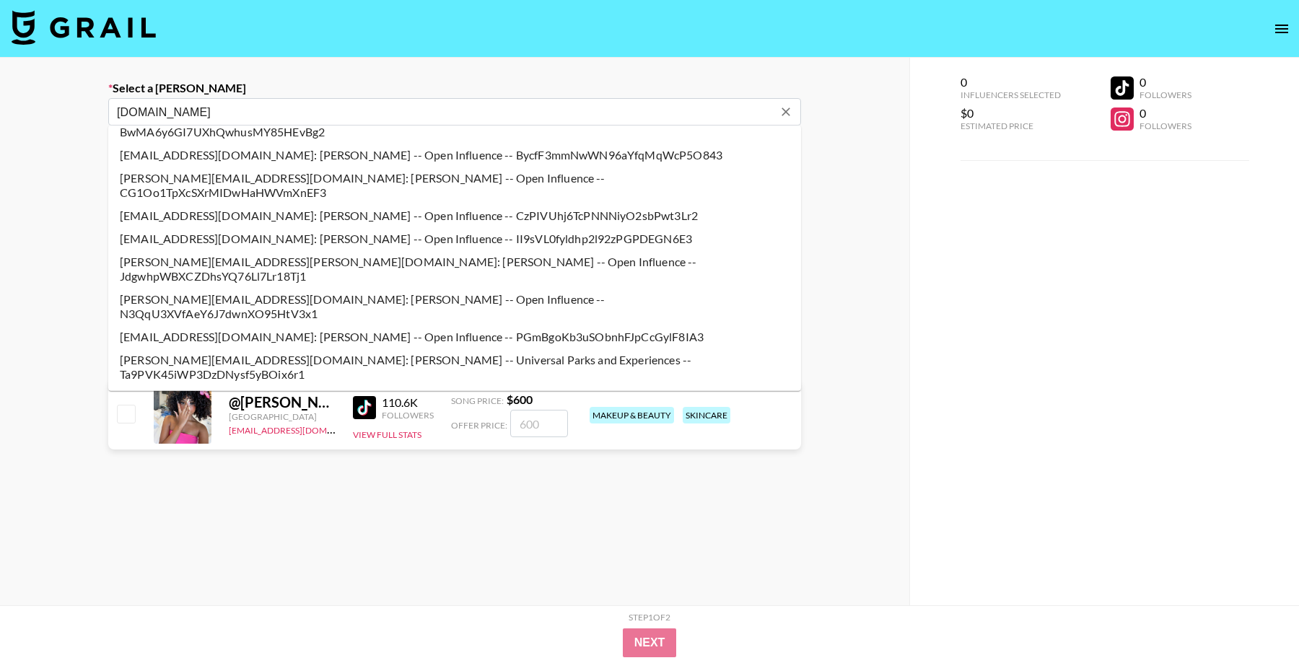
click at [424, 470] on li "lizzy@openinfluence.com: Lizzy Sitkin -- Open Influence -- fWIdHwQebugHQ00fdmh6…" at bounding box center [454, 481] width 693 height 23
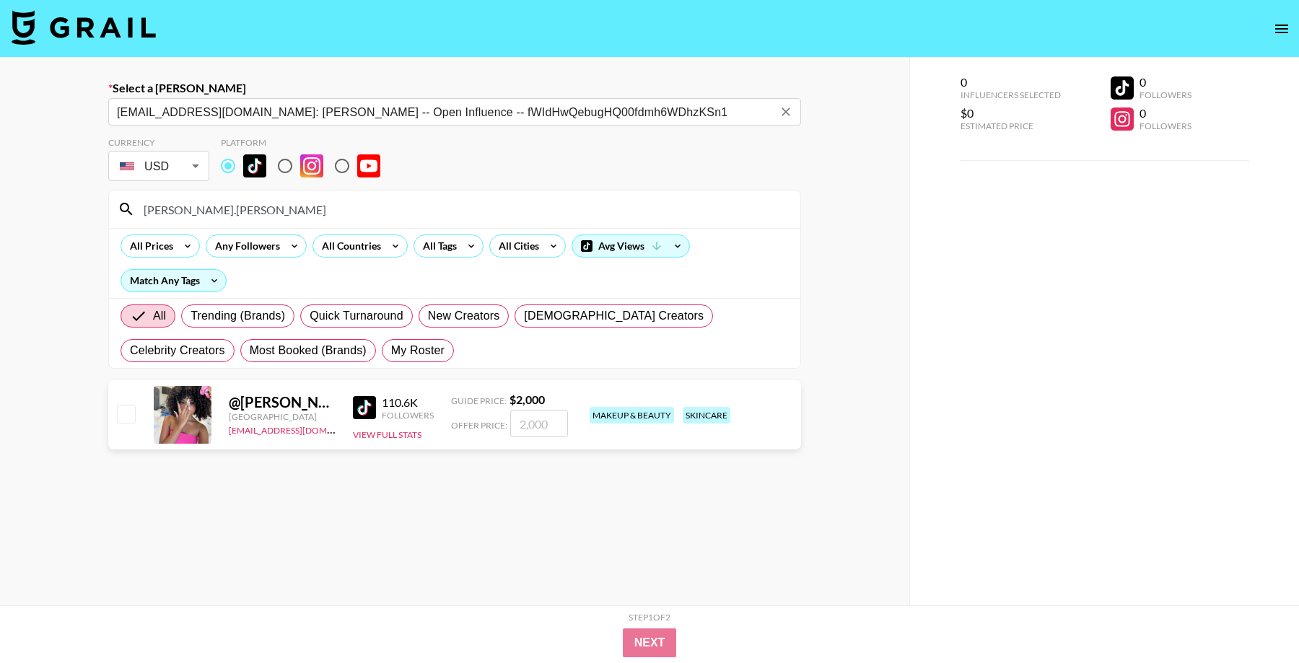
type input "lizzy@openinfluence.com: Lizzy Sitkin -- Open Influence -- fWIdHwQebugHQ00fdmh6…"
click at [533, 411] on input "number" at bounding box center [539, 423] width 58 height 27
type input "50"
checkbox input "true"
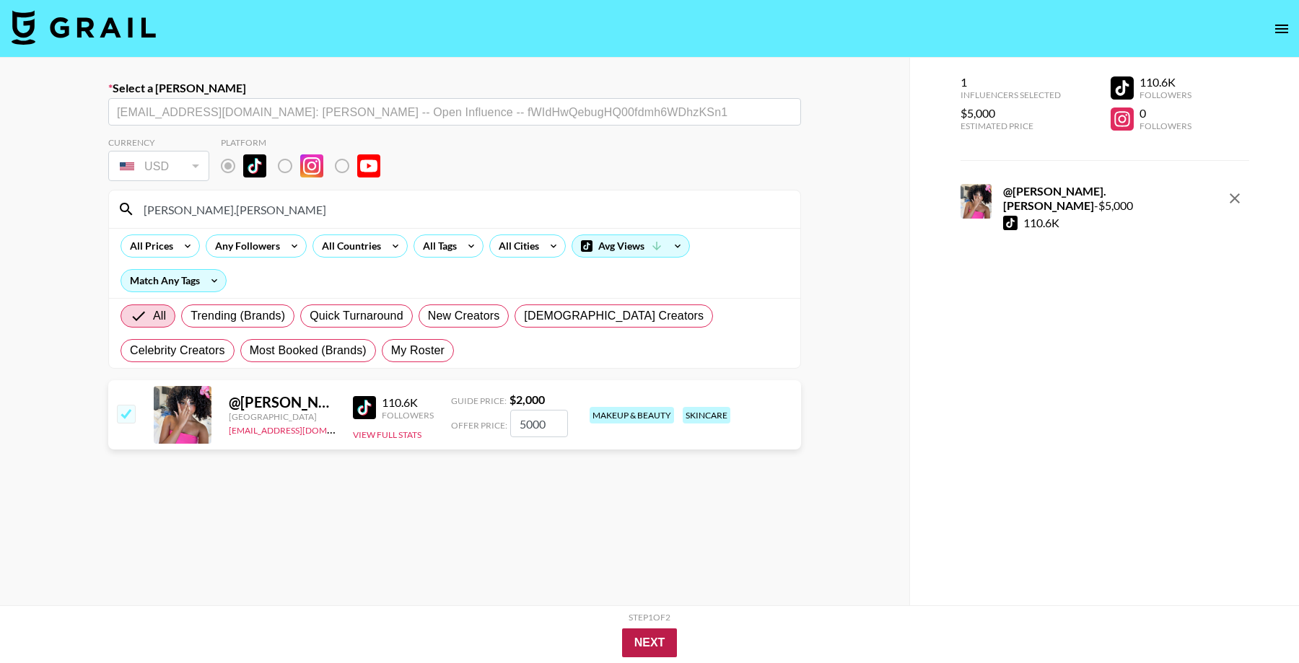
type input "5000"
click at [655, 644] on button "Next" at bounding box center [650, 643] width 56 height 29
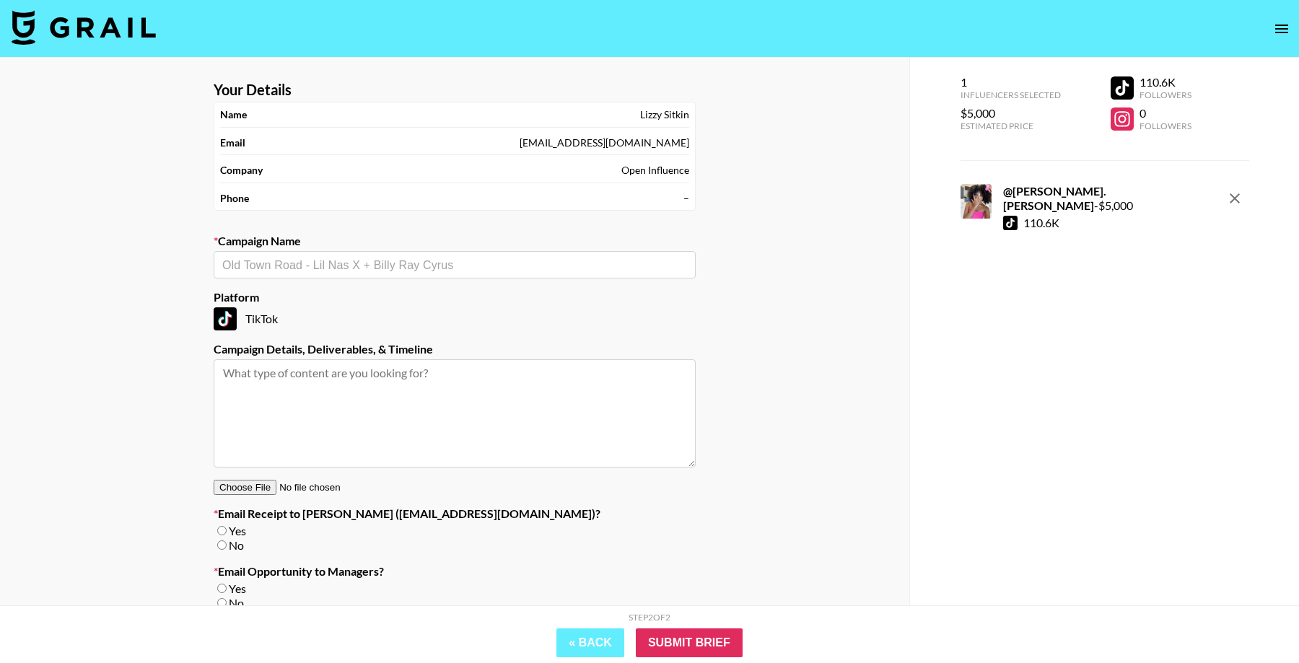
click at [364, 268] on input "text" at bounding box center [454, 265] width 465 height 17
type input "I"
click at [387, 289] on li "Add New Campaign: "Uber Teens Promo"" at bounding box center [455, 294] width 482 height 23
type input "Uber Teens Promo"
click at [220, 543] on input "No" at bounding box center [221, 545] width 9 height 9
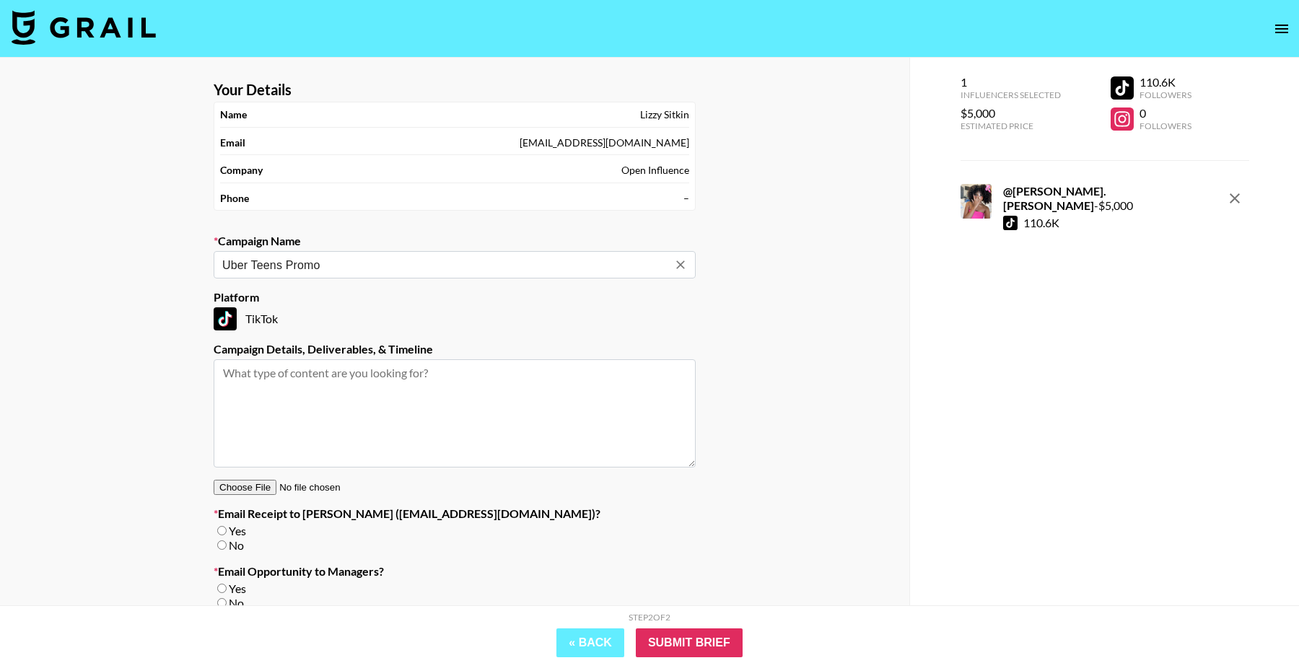
radio input "true"
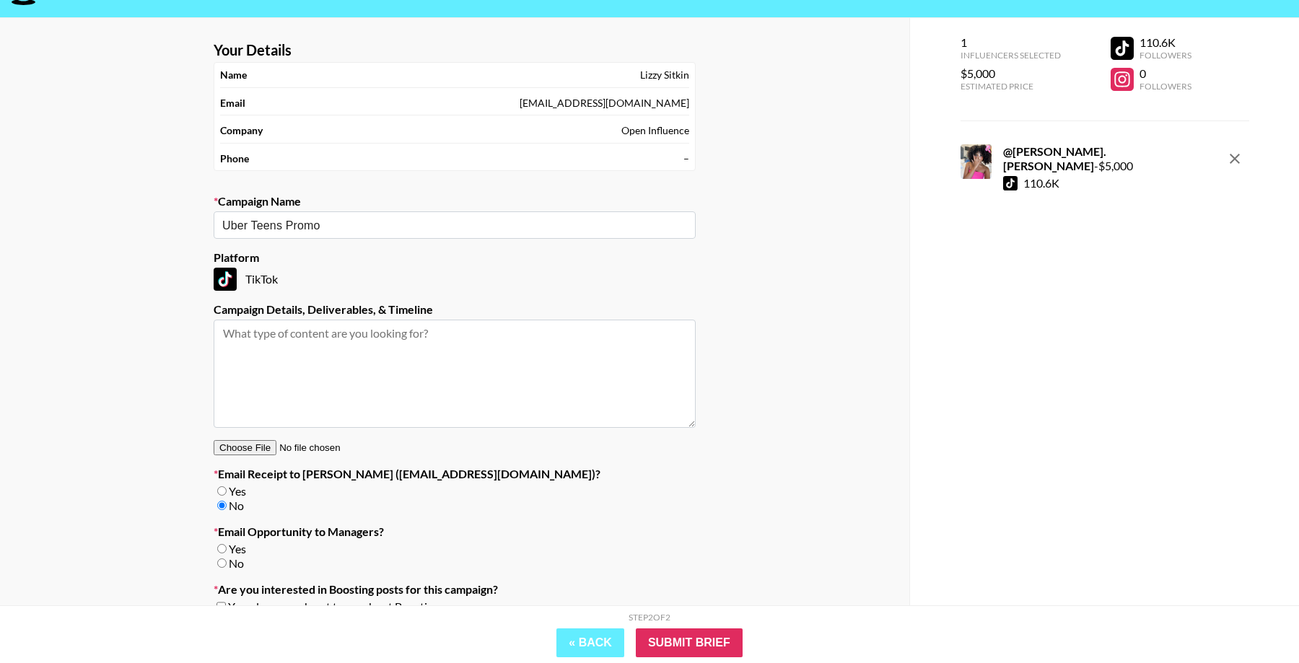
scroll to position [40, 0]
click at [219, 563] on input "No" at bounding box center [221, 562] width 9 height 9
radio input "true"
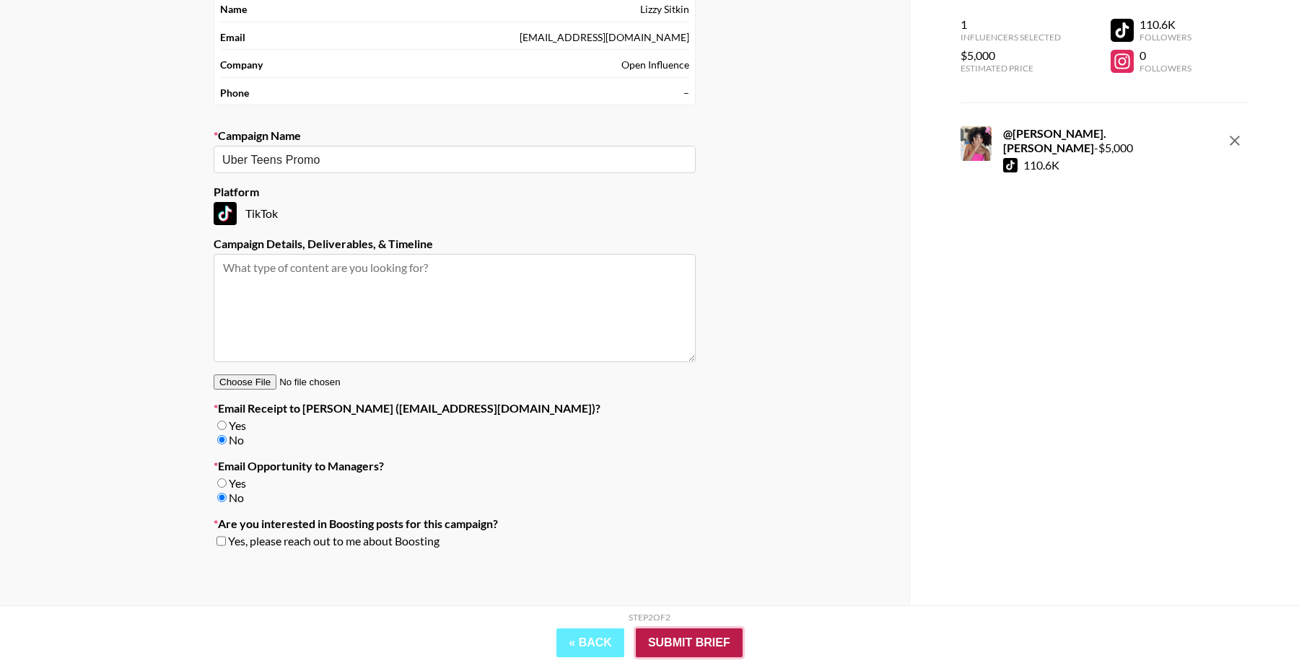
click at [690, 629] on input "Submit Brief" at bounding box center [689, 643] width 107 height 29
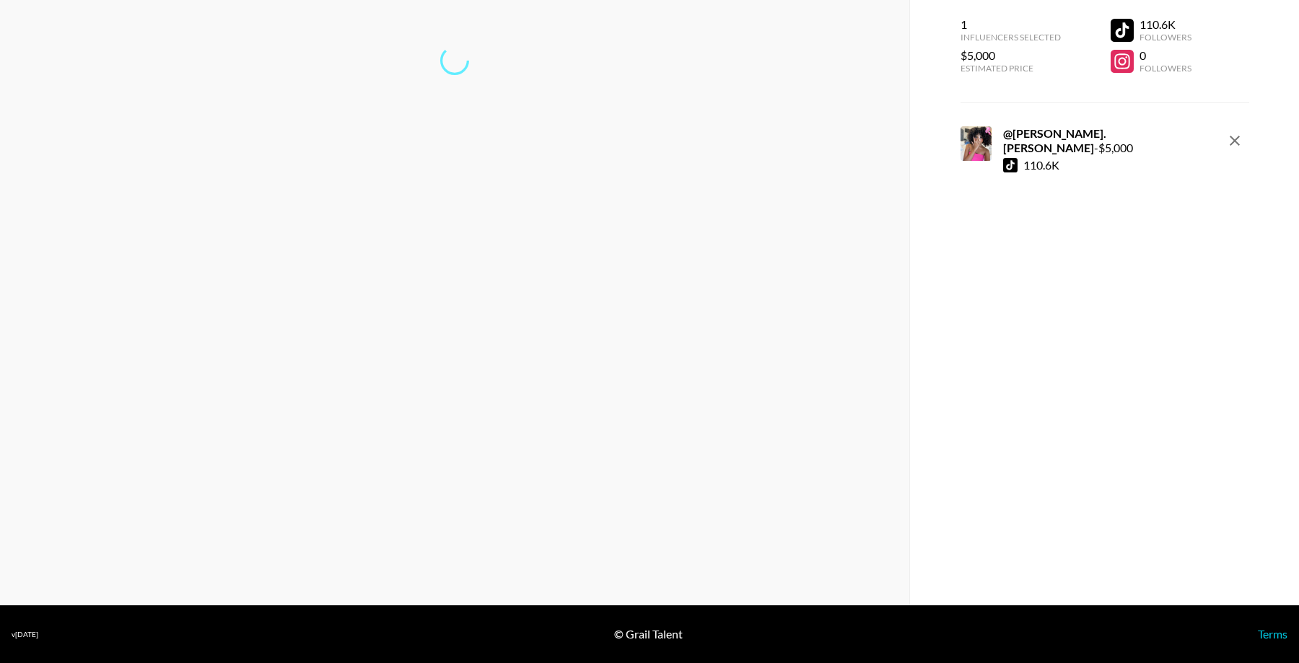
scroll to position [58, 0]
click at [489, 113] on link "Return to dashboard..." at bounding box center [455, 108] width 110 height 14
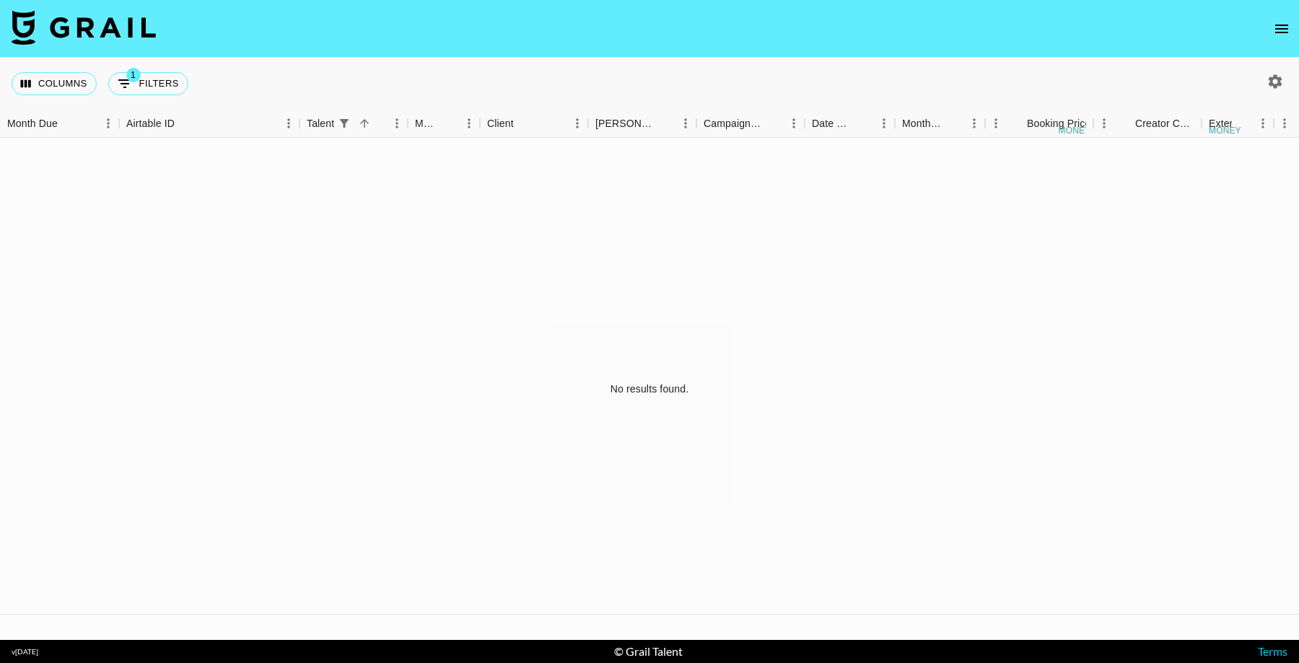
click at [1281, 22] on icon "open drawer" at bounding box center [1281, 28] width 17 height 17
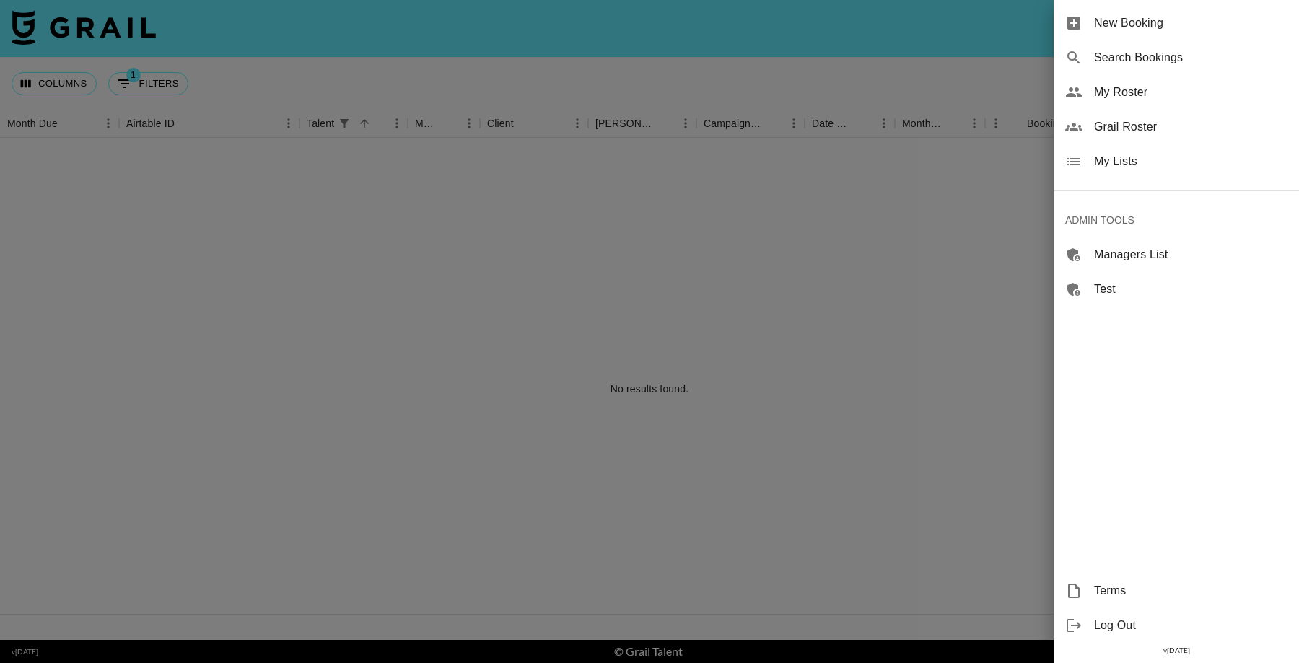
click at [791, 165] on div at bounding box center [649, 331] width 1299 height 663
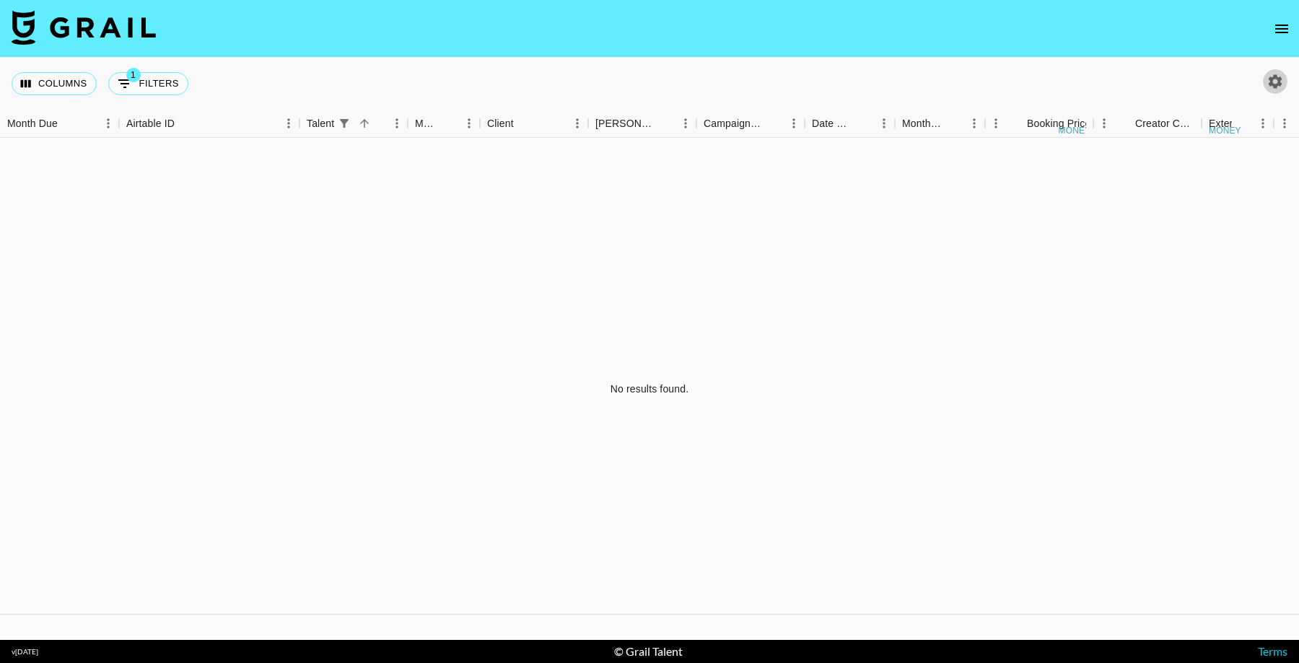
click at [1272, 77] on icon "button" at bounding box center [1276, 81] width 14 height 14
select select "[DATE]"
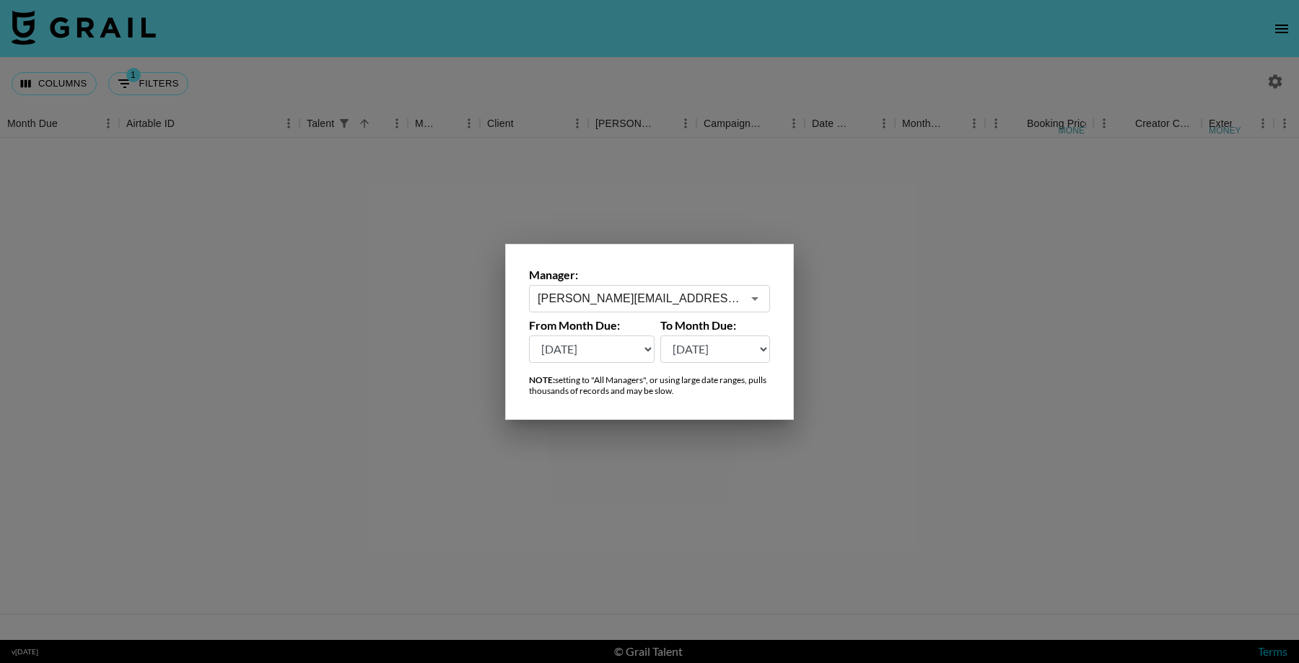
click at [188, 98] on div at bounding box center [649, 331] width 1299 height 663
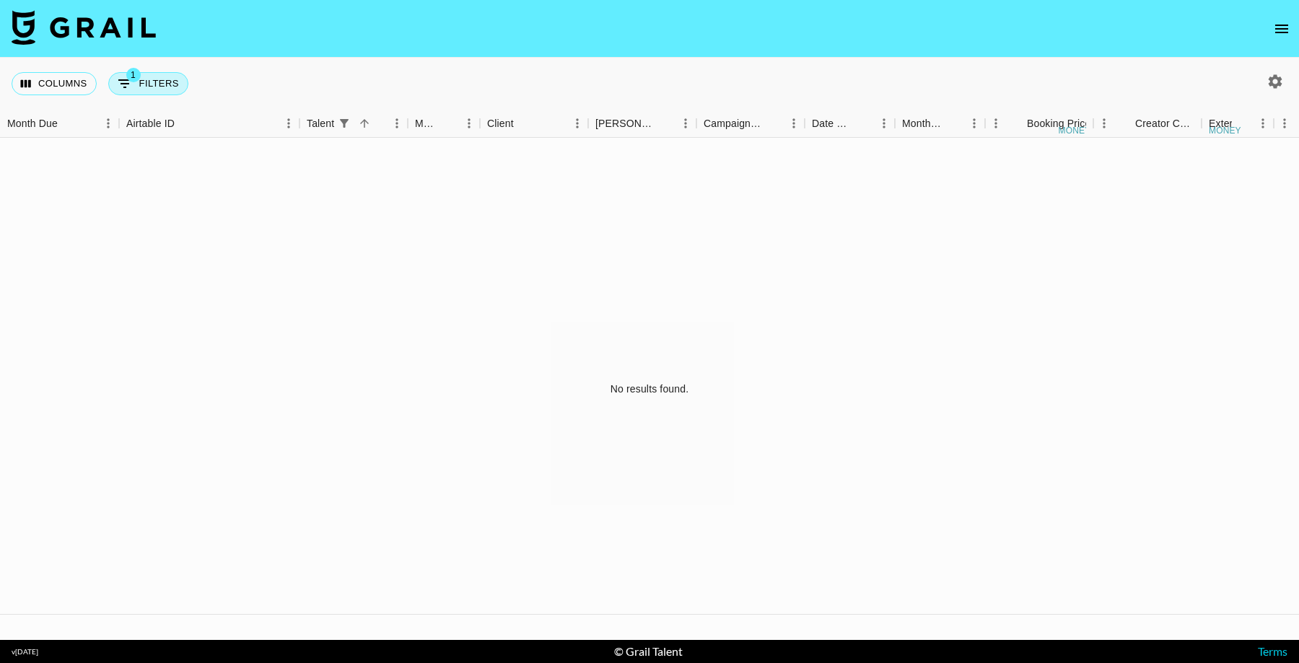
click at [157, 85] on button "1 Filters" at bounding box center [148, 83] width 80 height 23
select select "talentName"
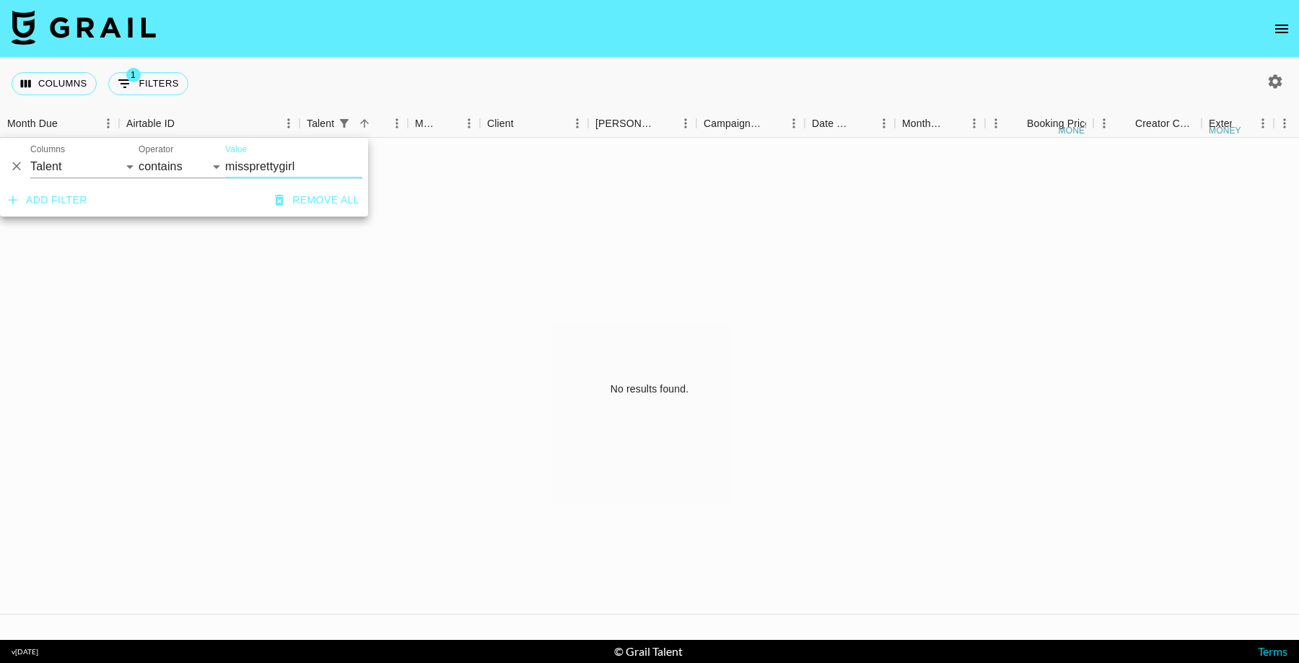
click at [17, 170] on icon "Delete" at bounding box center [16, 167] width 14 height 14
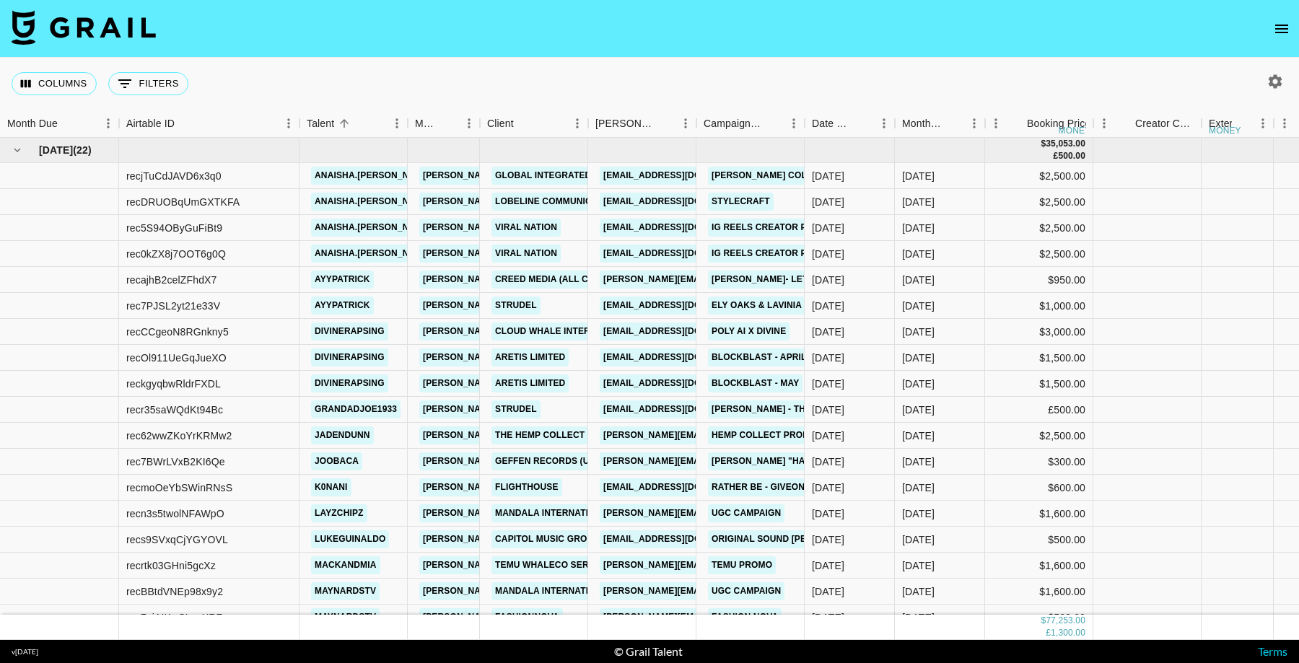
click at [1265, 79] on button "button" at bounding box center [1275, 81] width 25 height 25
select select "[DATE]"
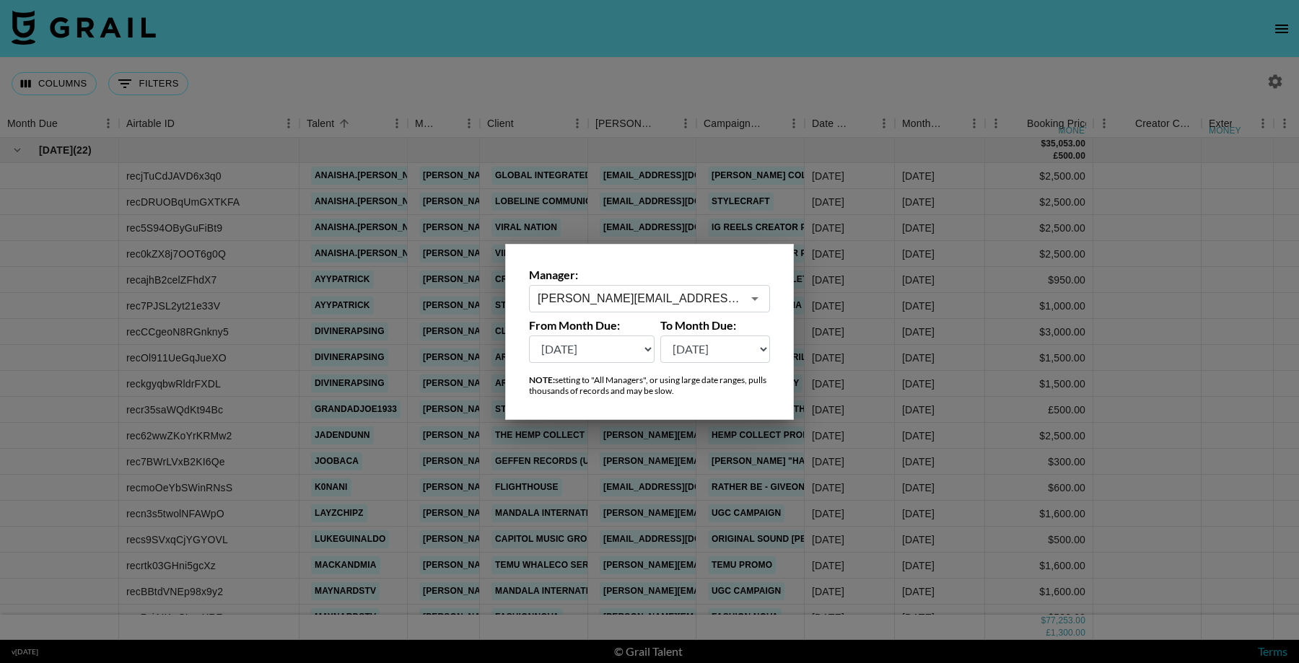
click at [717, 292] on input "[PERSON_NAME][EMAIL_ADDRESS][DOMAIN_NAME]" at bounding box center [640, 298] width 204 height 17
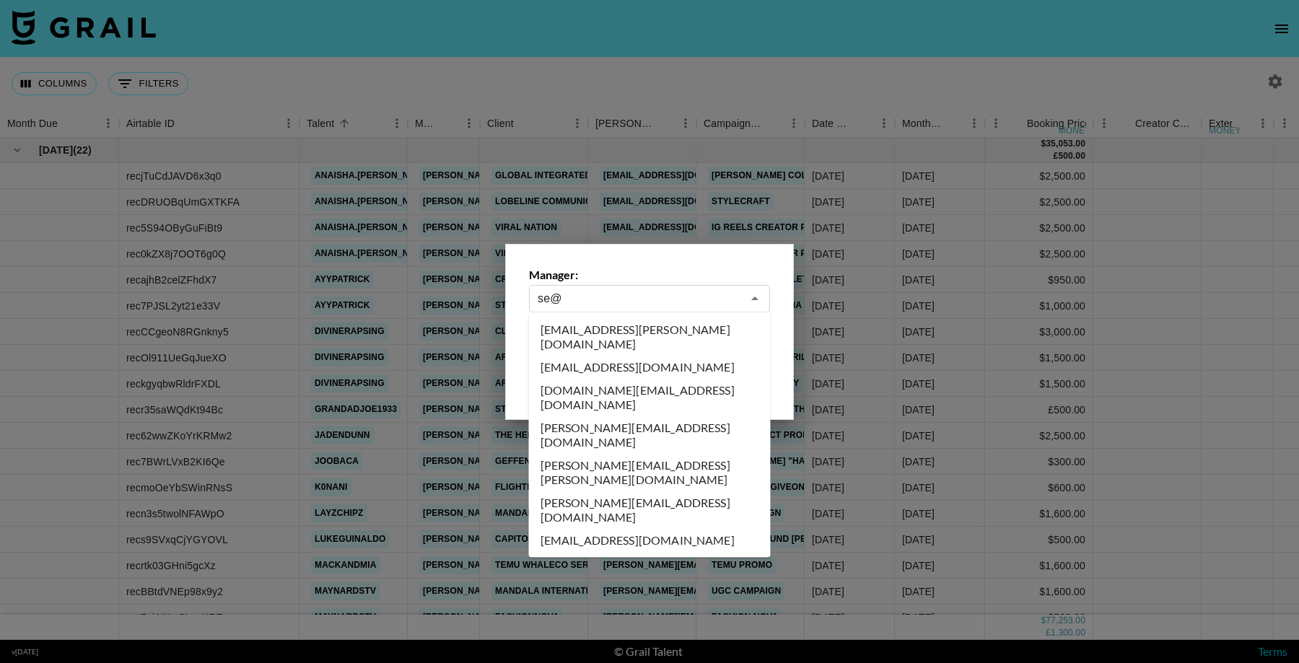
click at [645, 529] on li "[EMAIL_ADDRESS][DOMAIN_NAME]" at bounding box center [650, 540] width 242 height 23
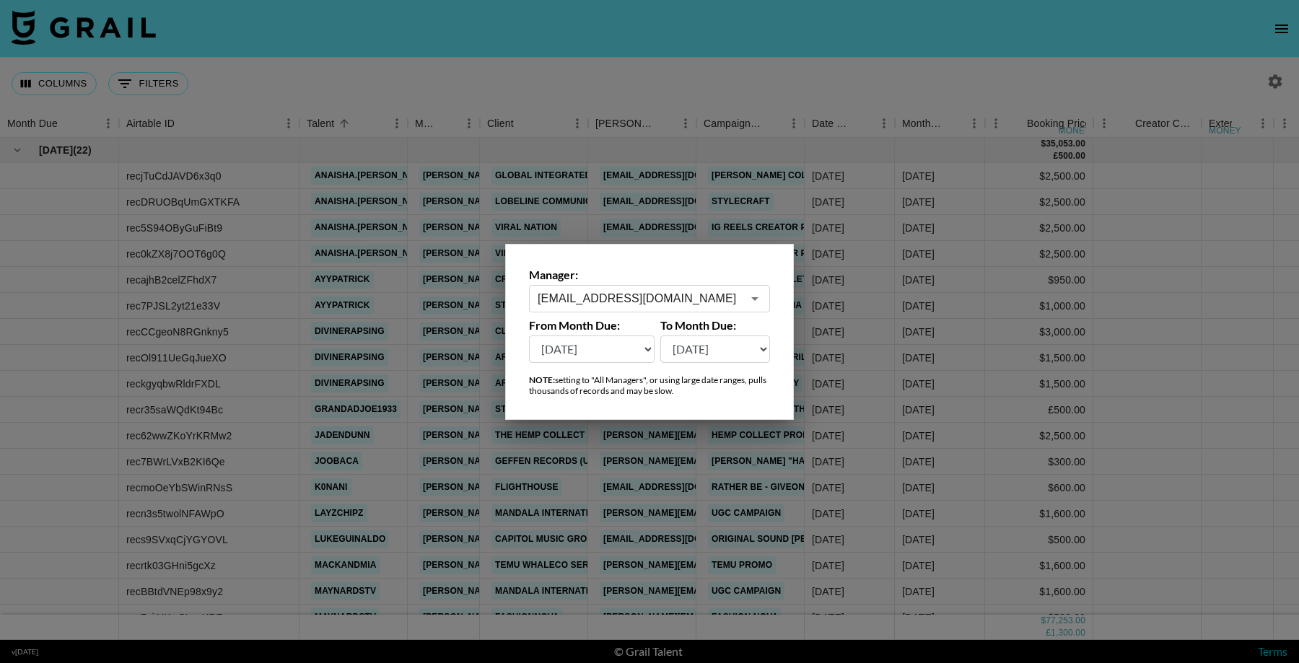
type input "[EMAIL_ADDRESS][DOMAIN_NAME]"
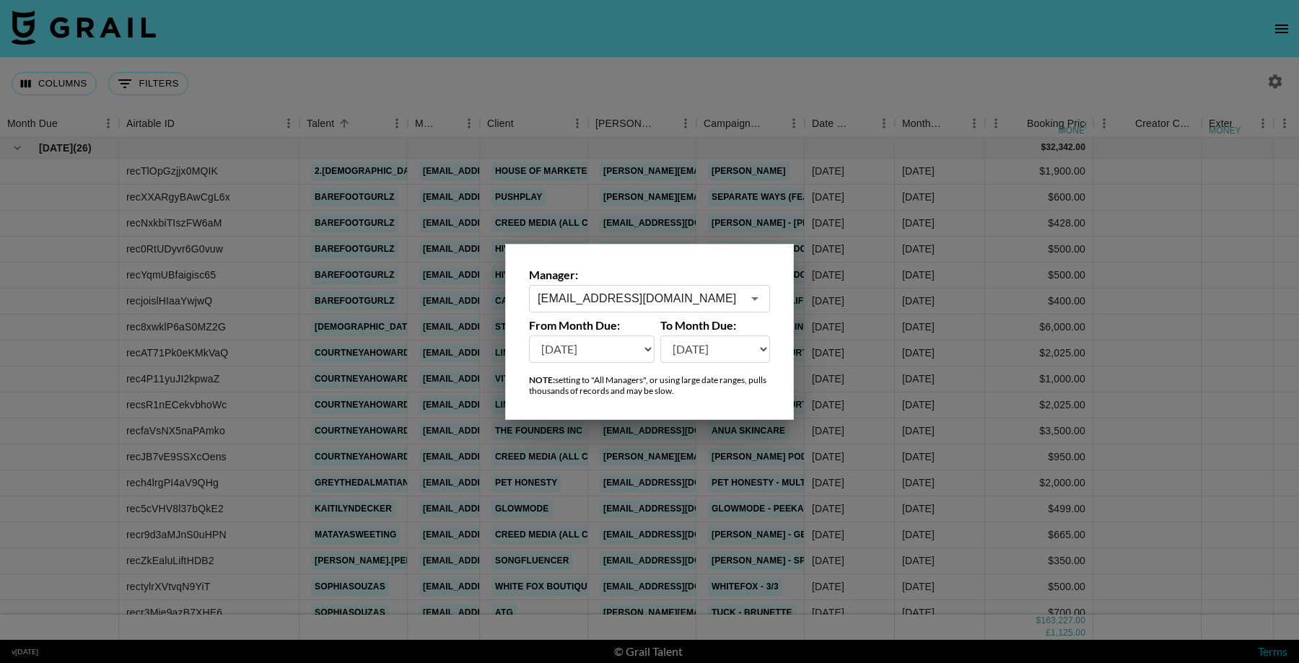
click at [1002, 408] on div at bounding box center [649, 331] width 1299 height 663
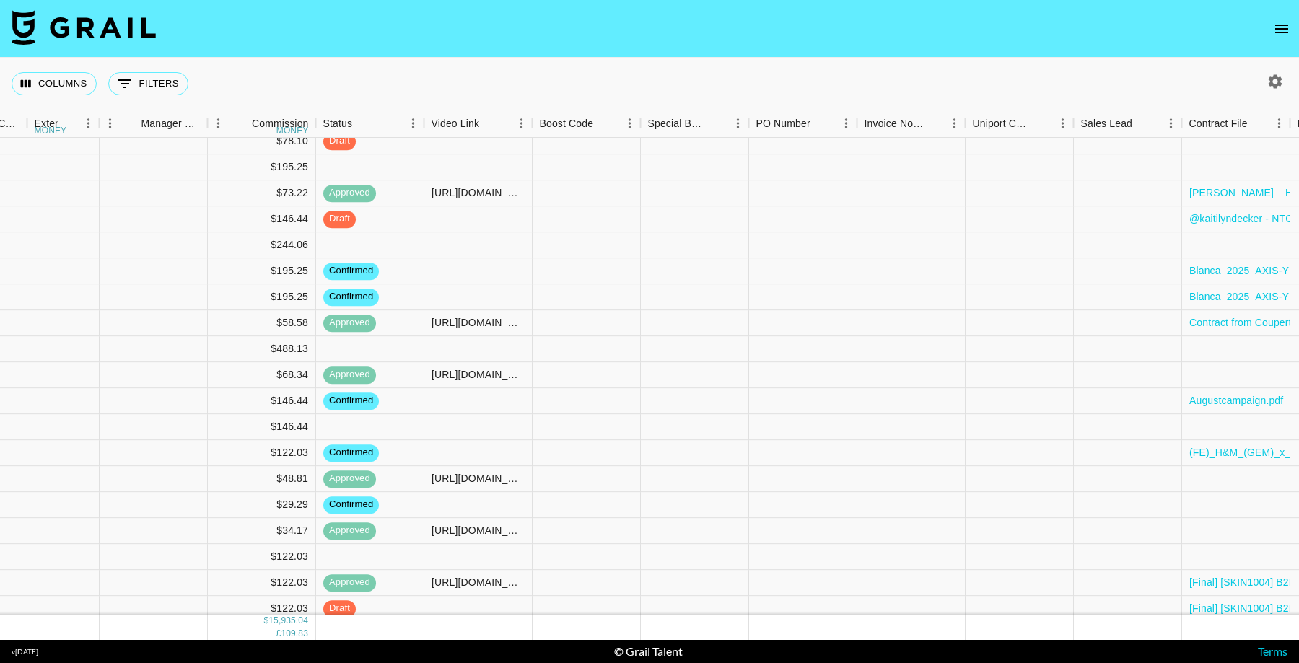
scroll to position [2414, 1353]
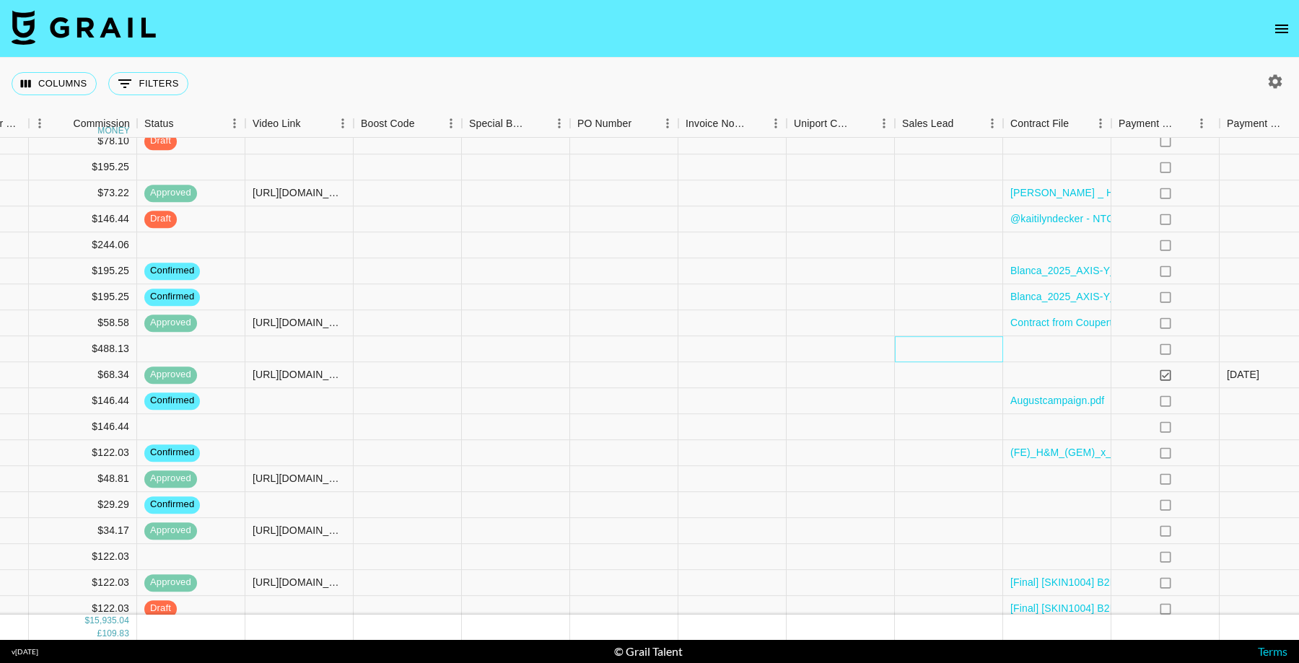
click at [938, 347] on div at bounding box center [949, 349] width 108 height 26
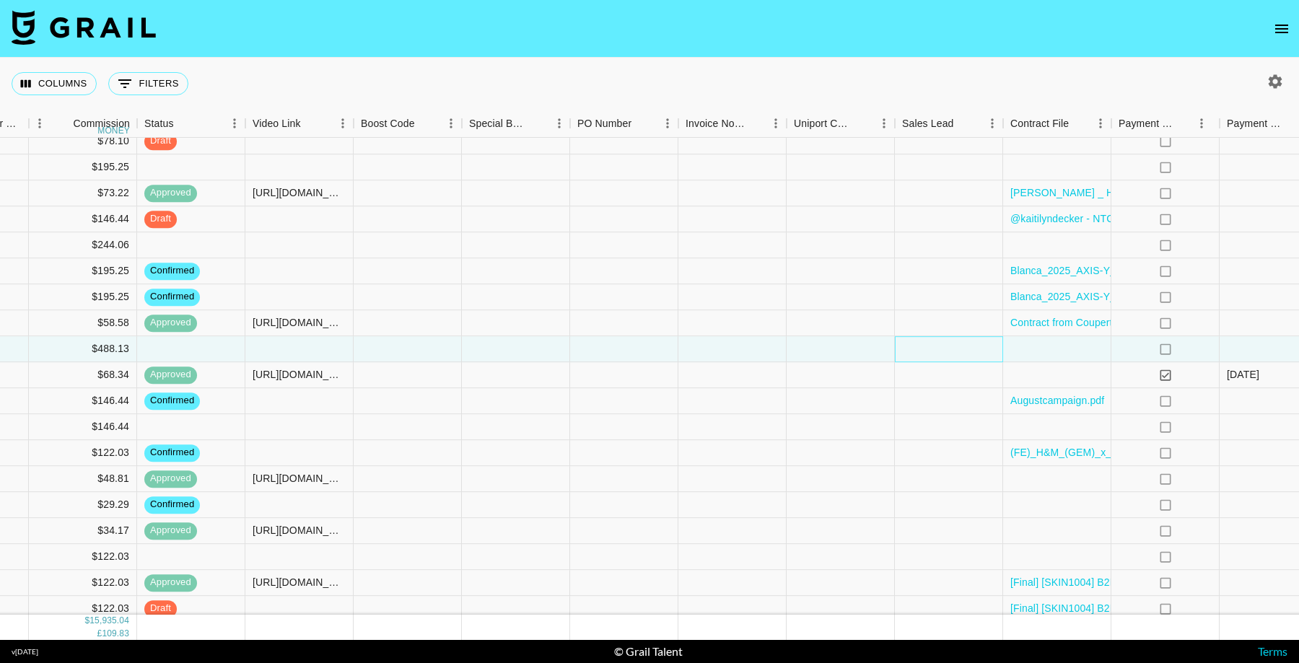
click at [938, 347] on div at bounding box center [949, 349] width 108 height 26
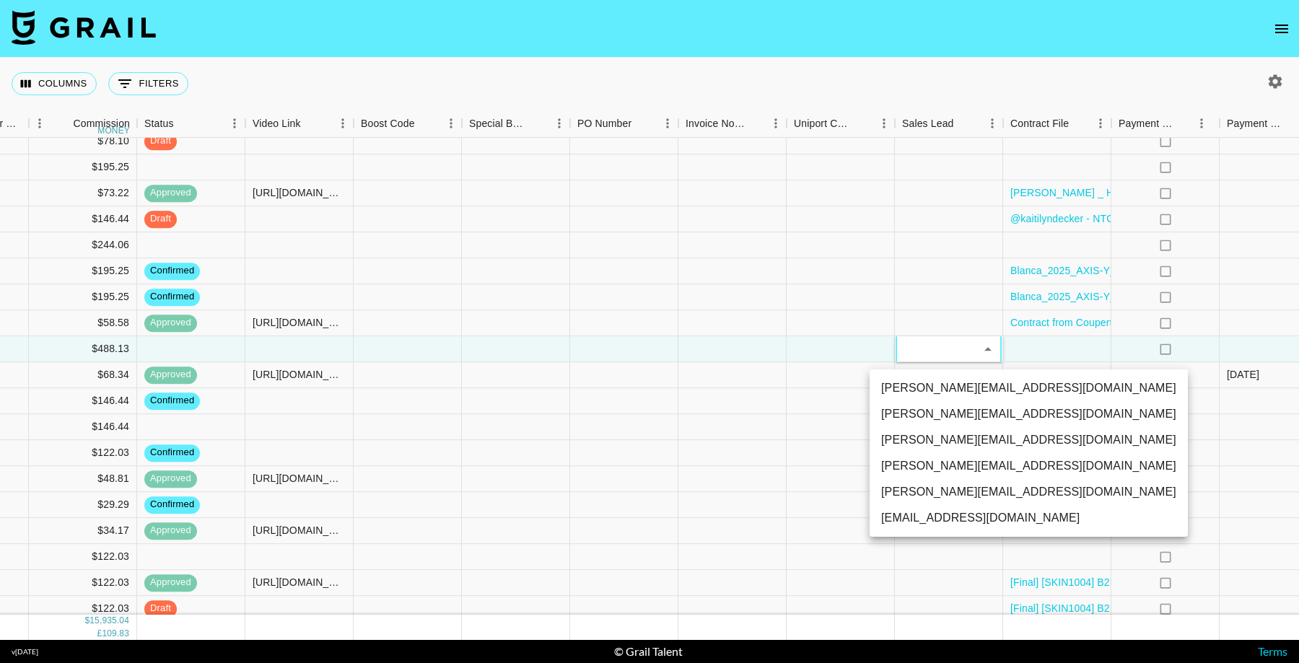
click at [915, 444] on li "[PERSON_NAME][EMAIL_ADDRESS][DOMAIN_NAME]" at bounding box center [1029, 440] width 318 height 26
type input "TaPRXrkyKoNbUbK5tkgBmcBP1G52"
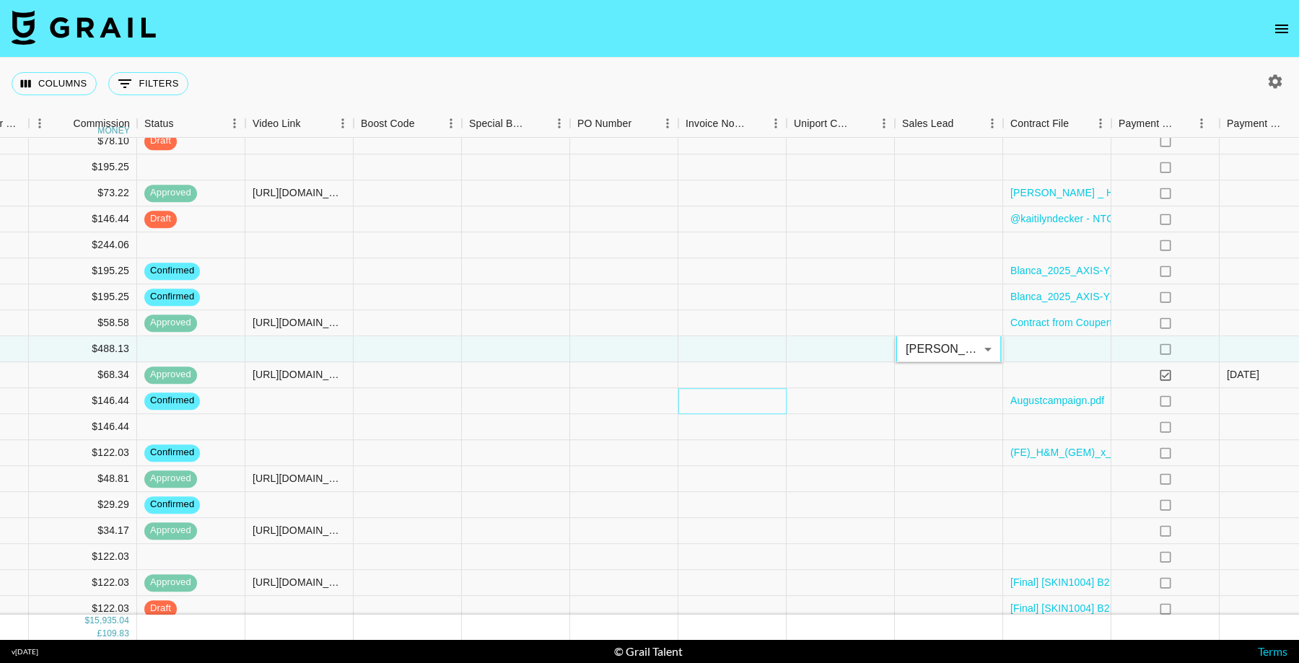
click at [712, 403] on div at bounding box center [732, 401] width 108 height 26
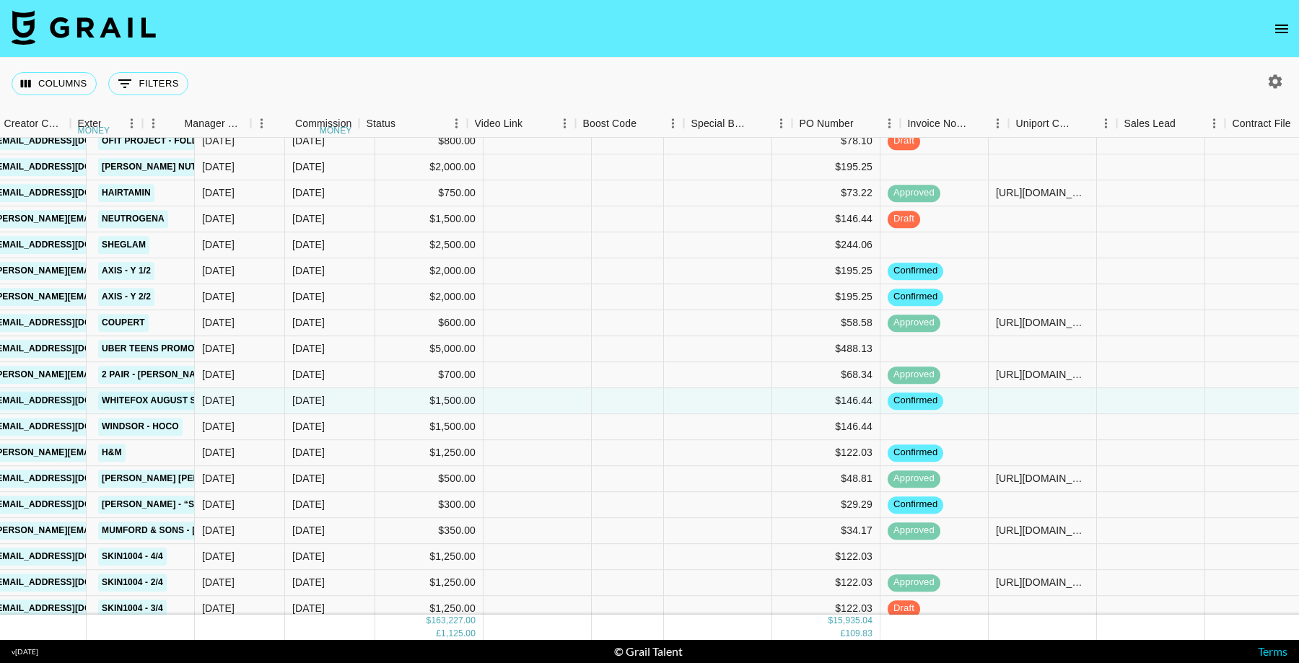
scroll to position [2414, 457]
